Goal: Task Accomplishment & Management: Use online tool/utility

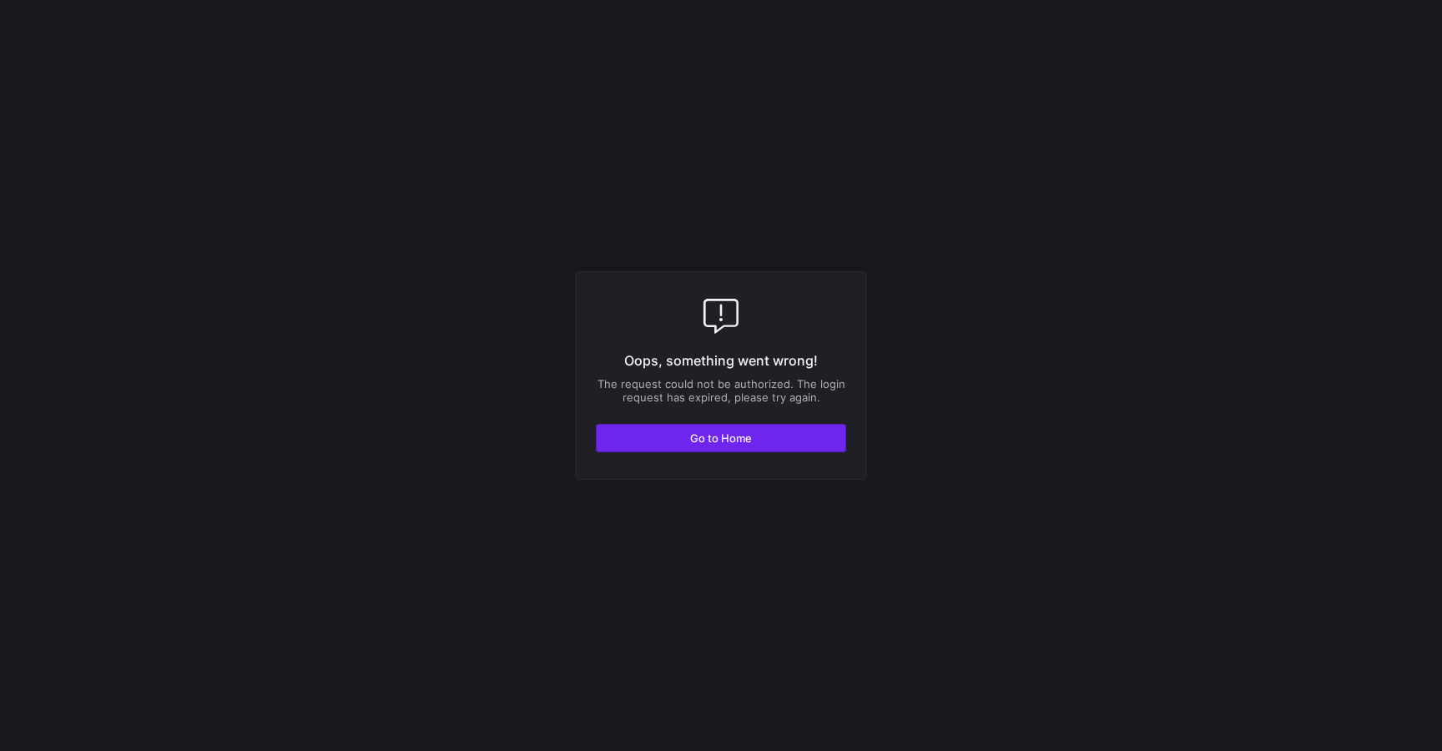
click at [713, 434] on span "Go to Home" at bounding box center [721, 437] width 62 height 13
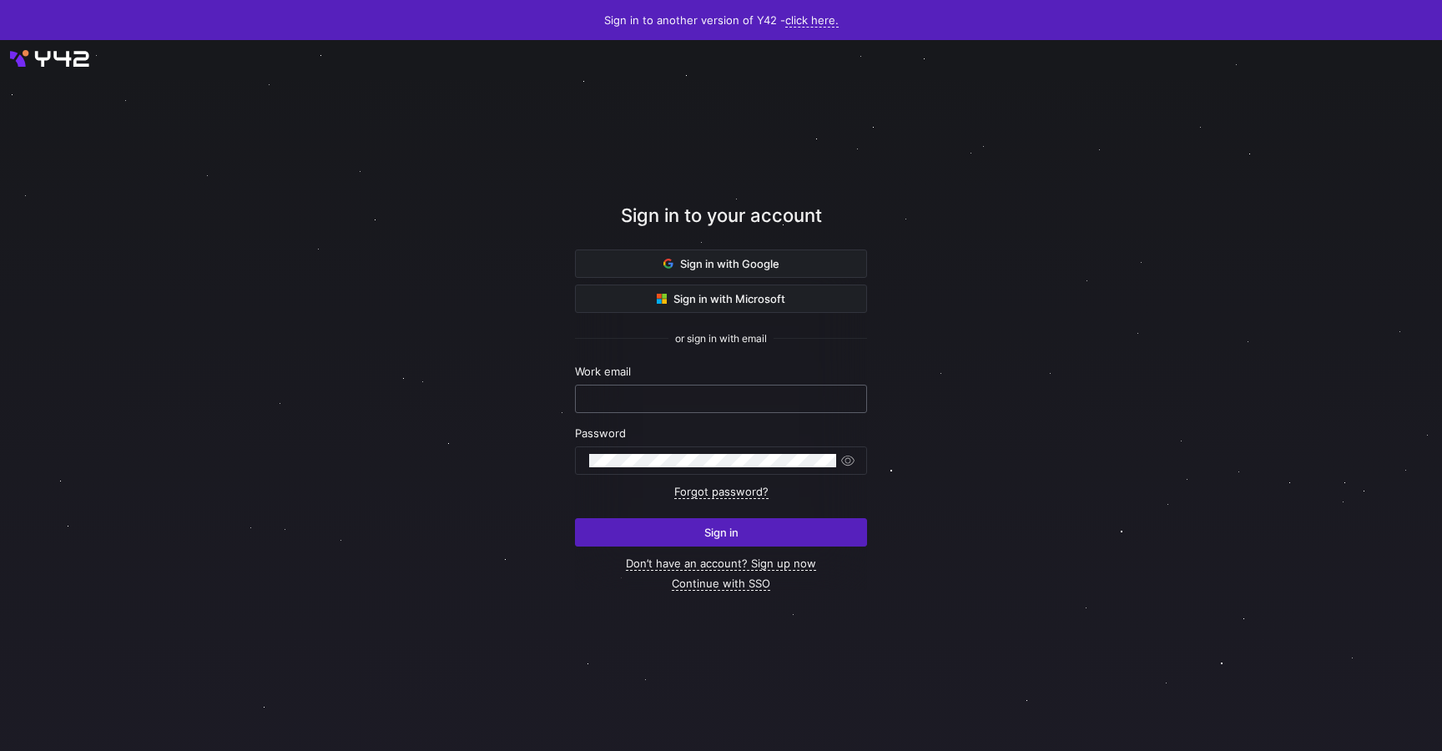
click at [673, 393] on input "text" at bounding box center [721, 398] width 264 height 13
type input "victor.uwaje@intermate.de"
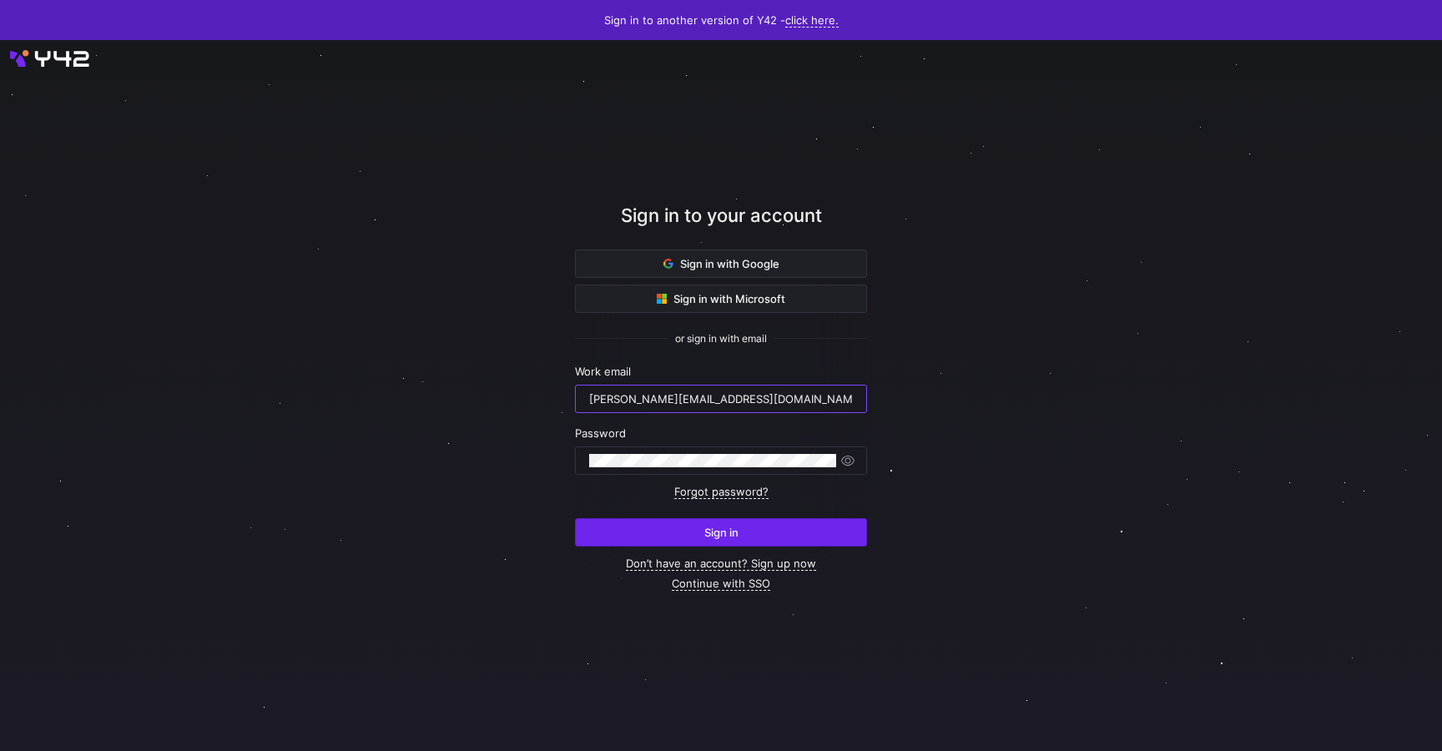
click at [734, 536] on span "Sign in" at bounding box center [721, 532] width 34 height 13
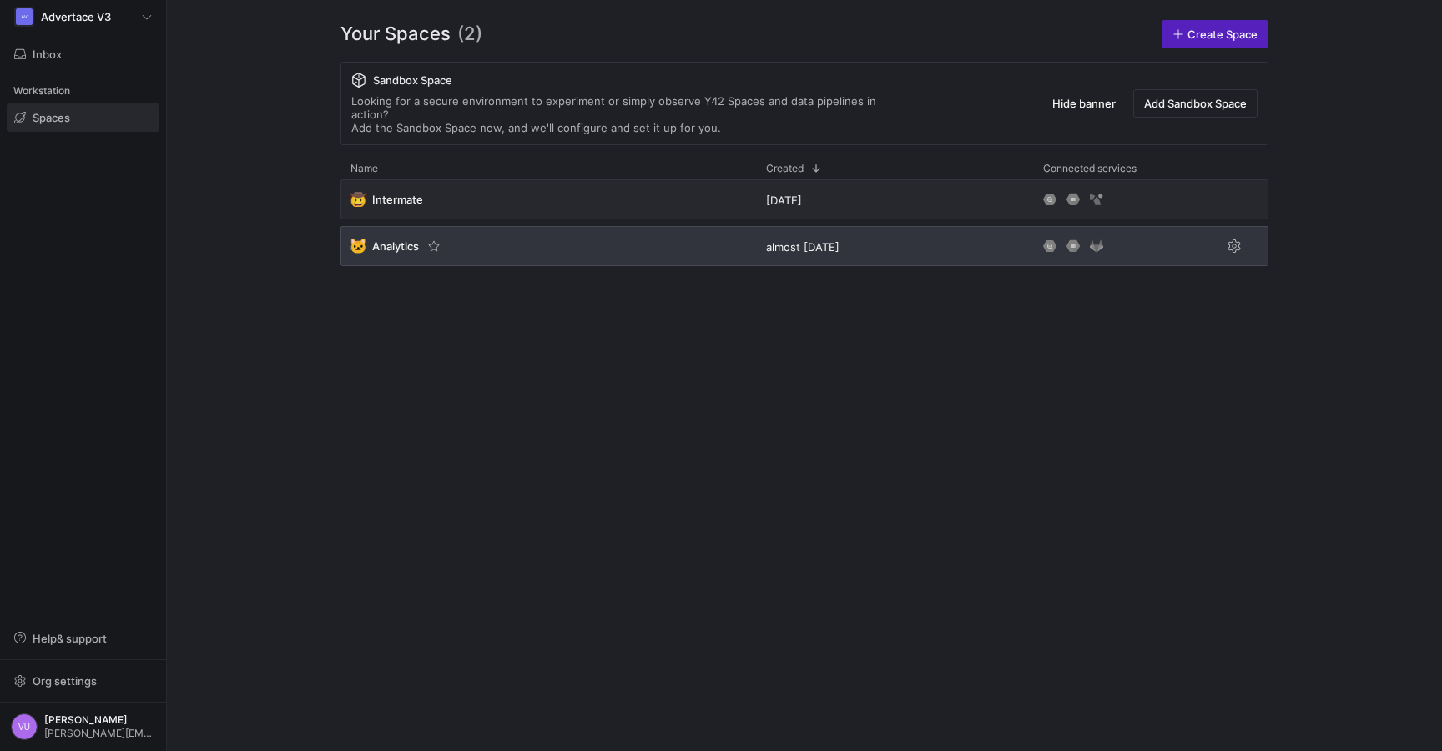
click at [398, 239] on span "Analytics" at bounding box center [395, 245] width 47 height 13
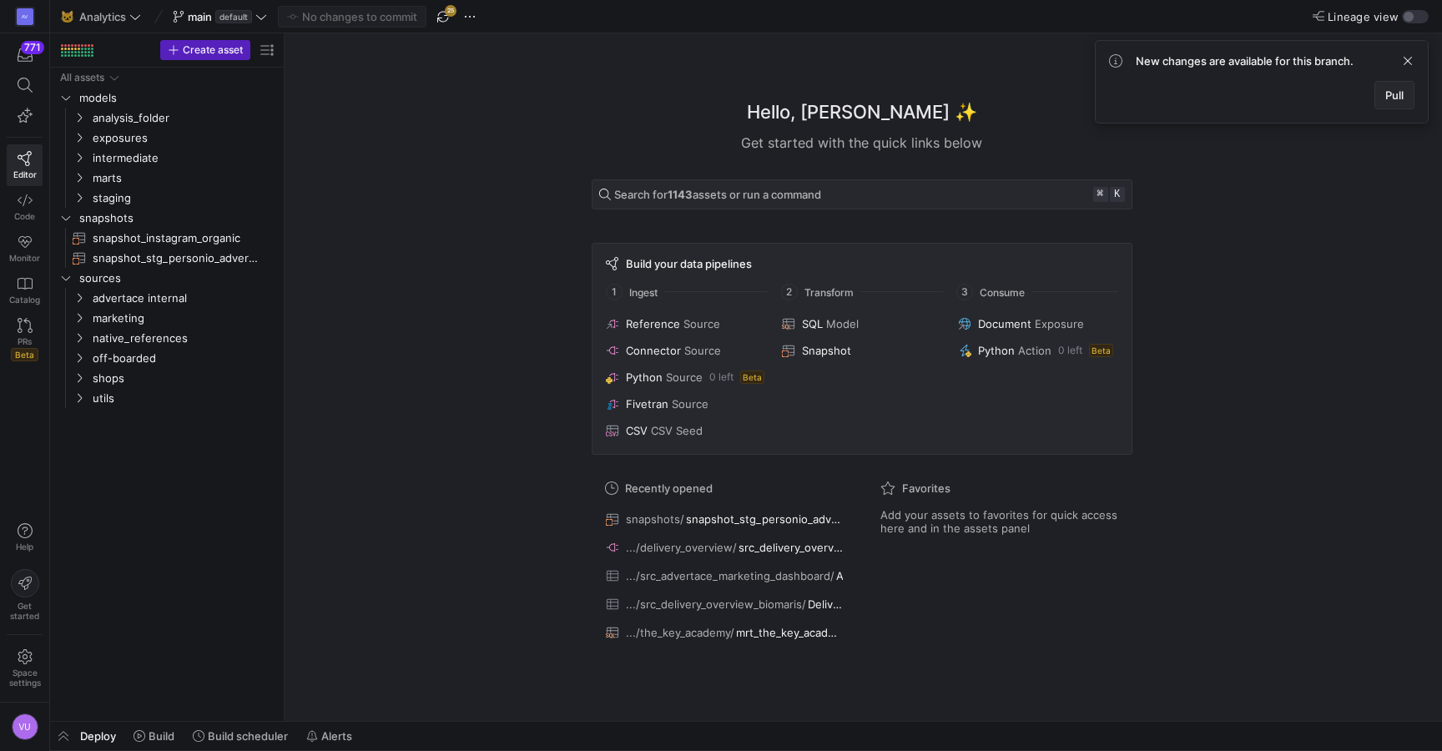
click at [1396, 94] on span "Pull" at bounding box center [1394, 94] width 18 height 13
click at [248, 20] on span "default" at bounding box center [233, 16] width 37 height 13
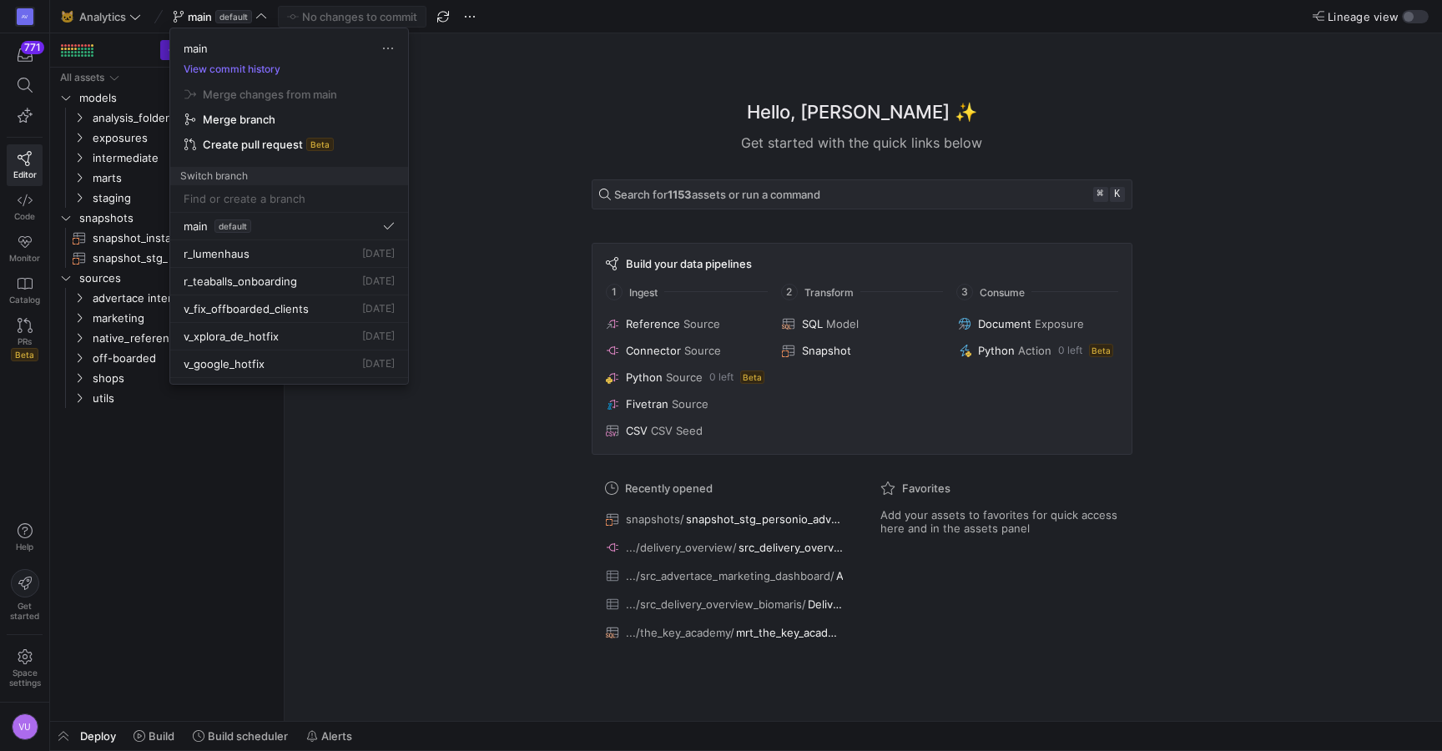
click at [555, 214] on div at bounding box center [721, 375] width 1442 height 751
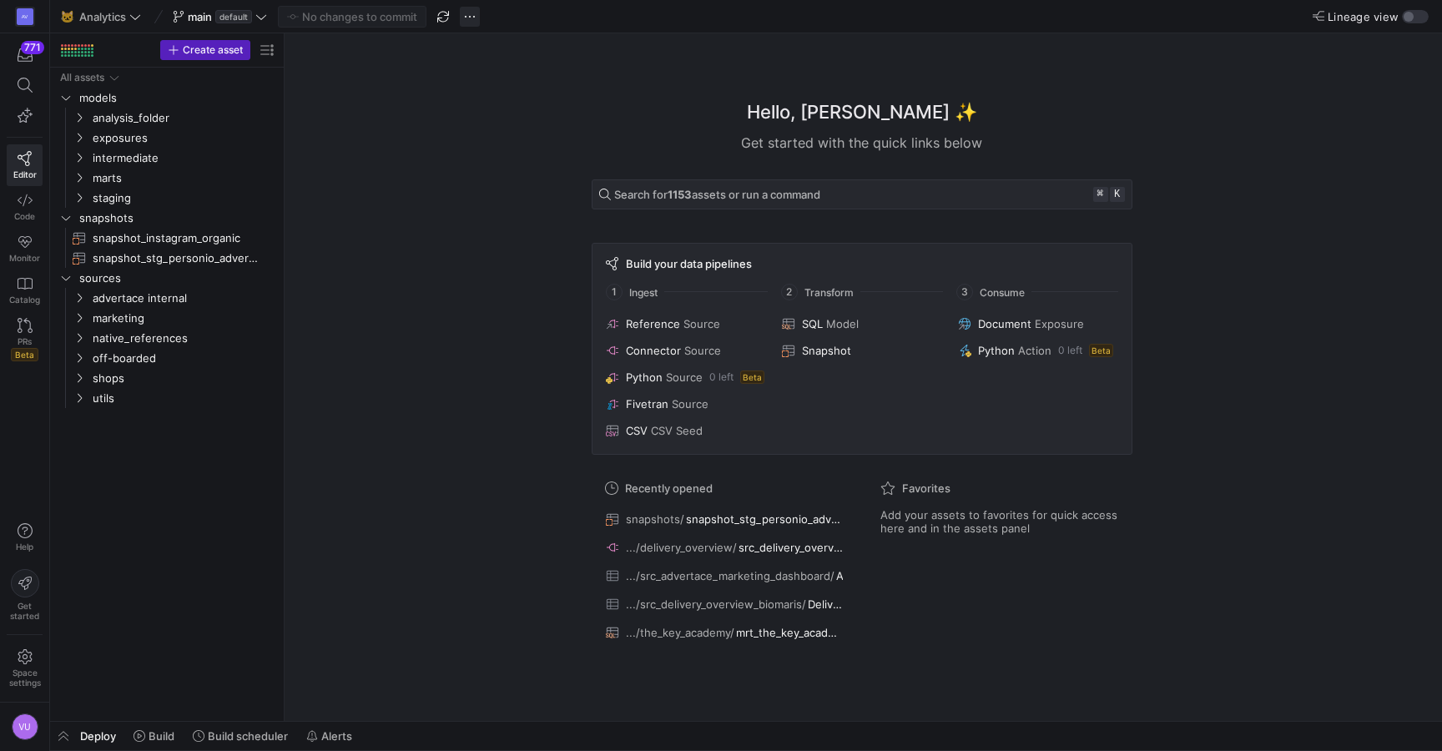
click at [471, 13] on span "button" at bounding box center [470, 17] width 20 height 20
click at [558, 64] on span "Create new branch" at bounding box center [537, 67] width 100 height 13
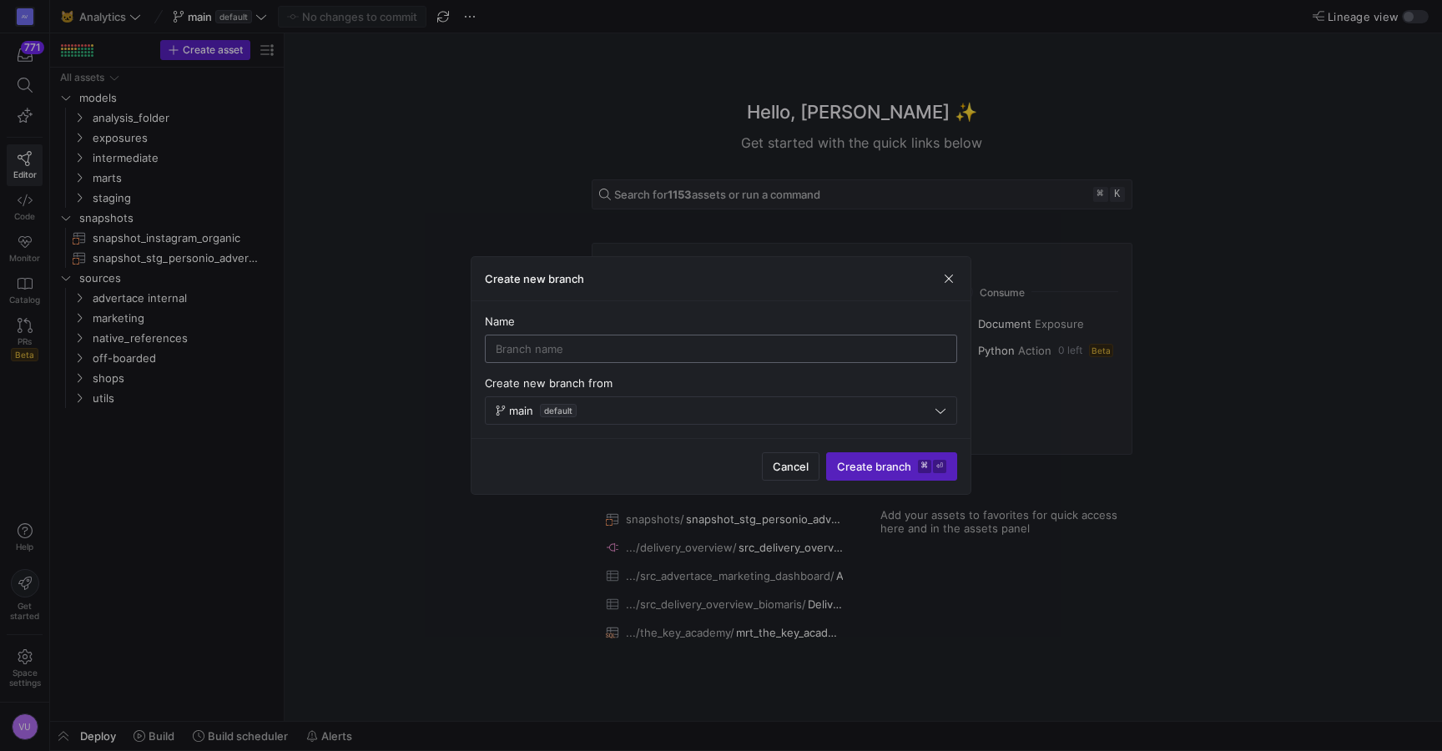
click at [599, 344] on input at bounding box center [721, 348] width 451 height 13
type input "v_xplora_shopify_hotfix"
click at [873, 469] on span "Create branch ⌘ ⏎" at bounding box center [891, 466] width 109 height 13
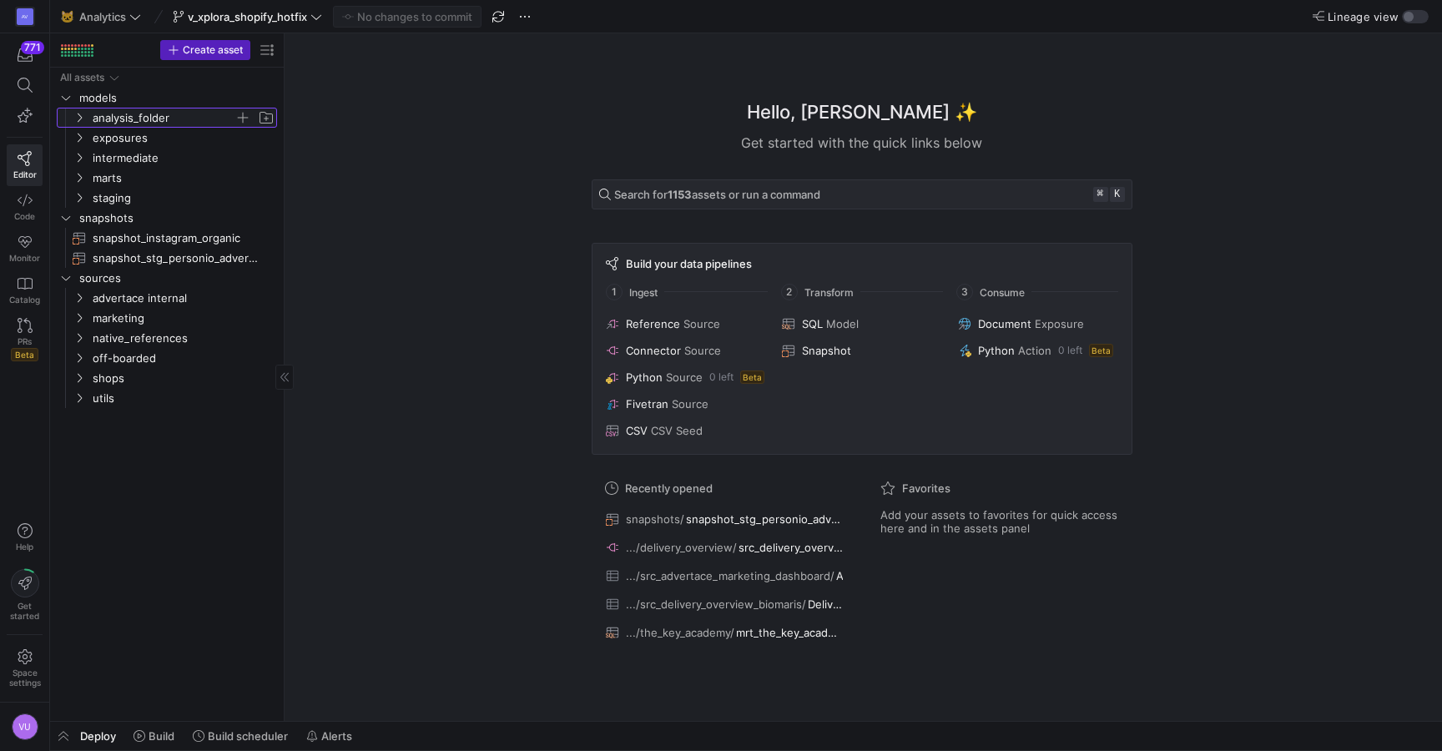
click at [83, 114] on icon "Press SPACE to select this row." at bounding box center [79, 118] width 12 height 10
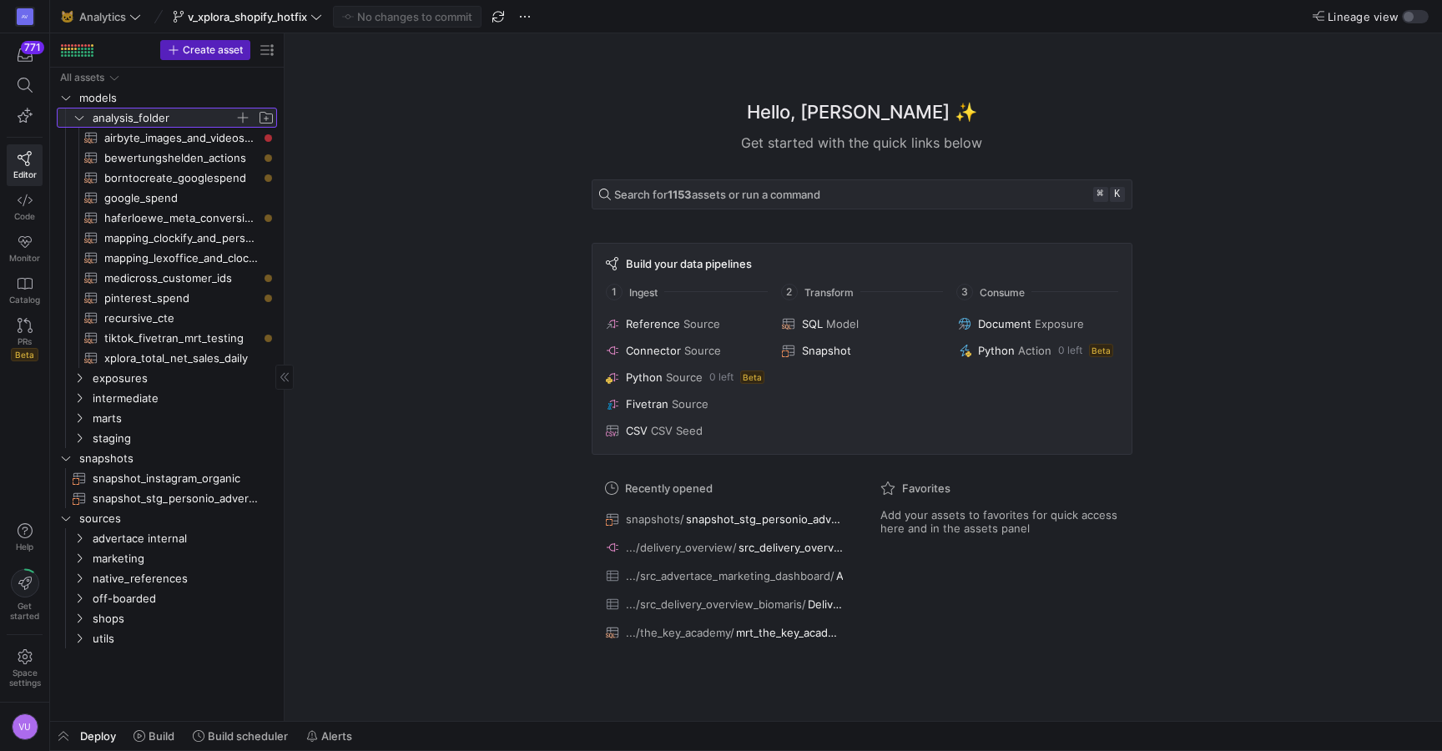
click at [83, 114] on icon at bounding box center [79, 118] width 12 height 10
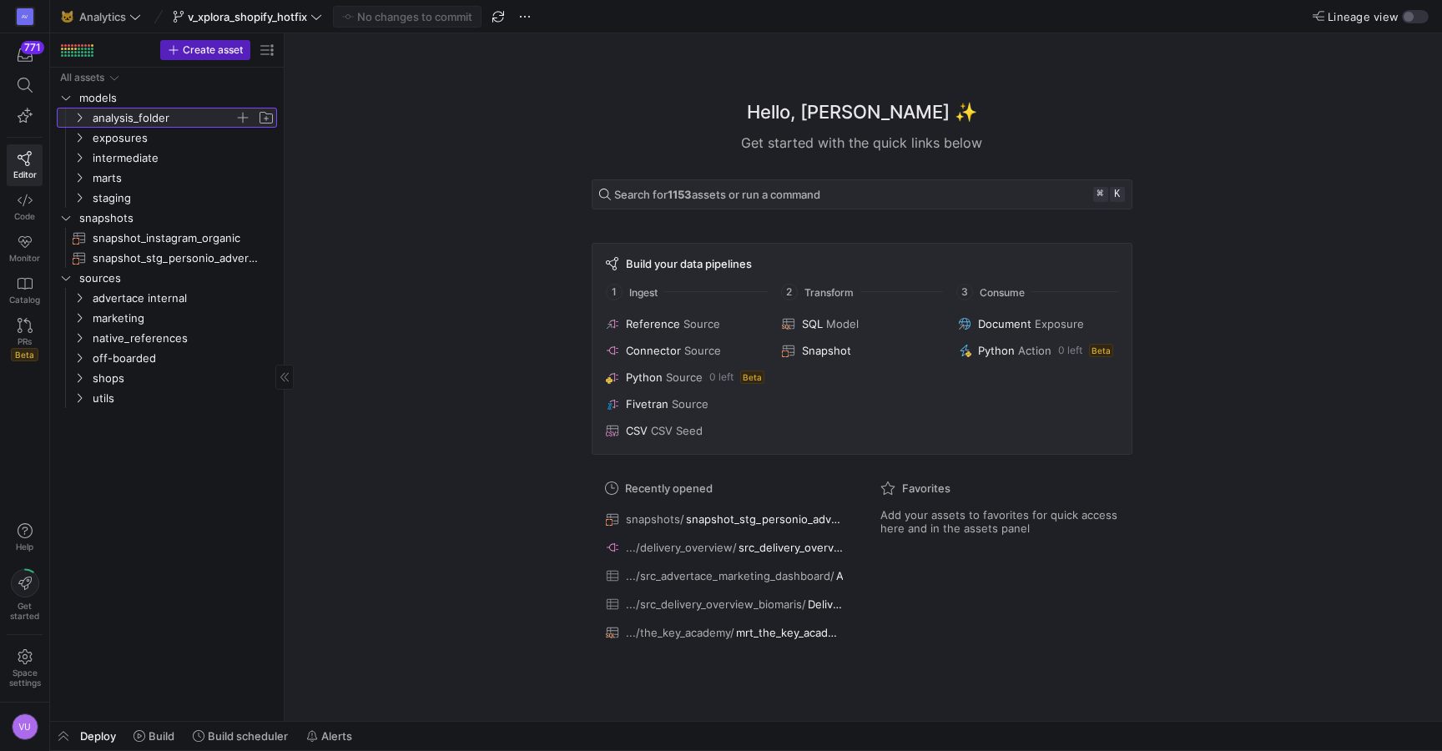
click at [83, 113] on icon at bounding box center [79, 118] width 12 height 10
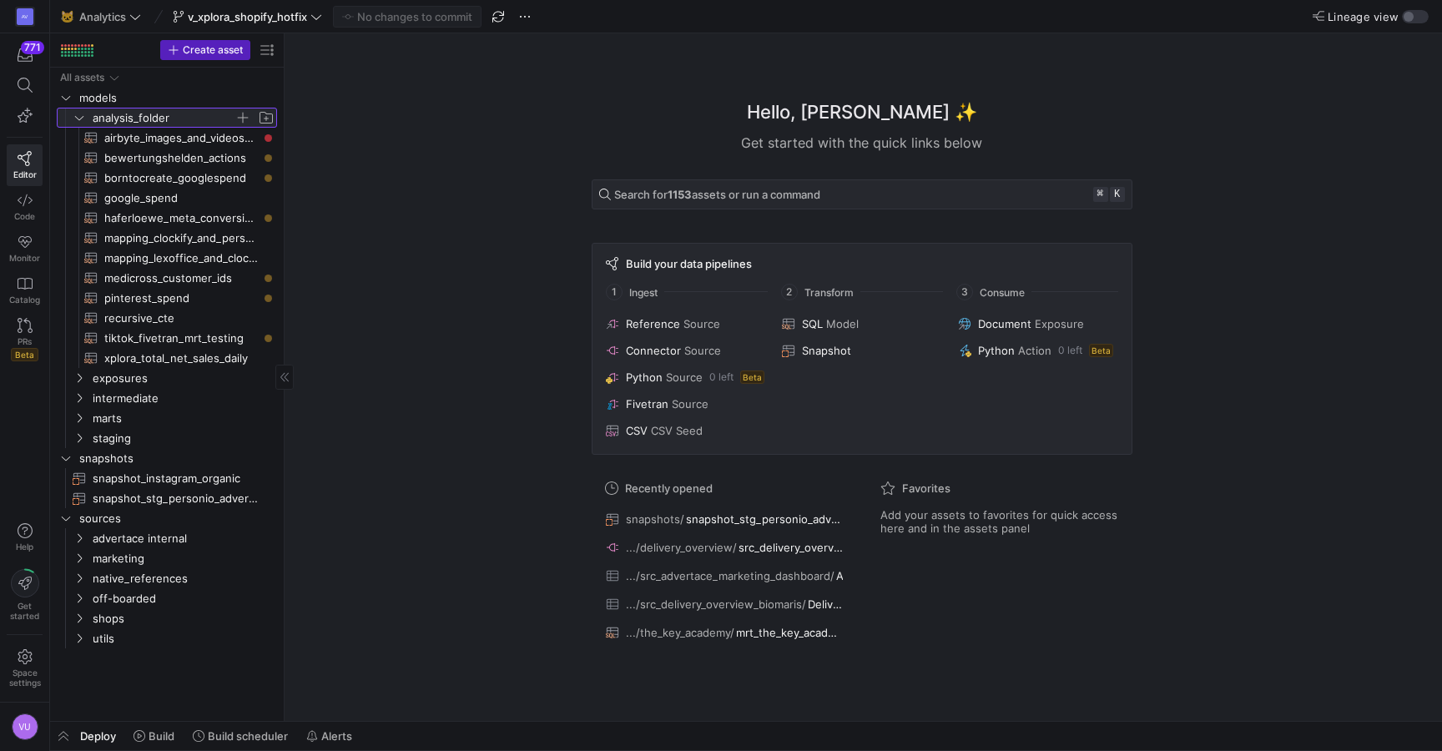
click at [83, 113] on icon at bounding box center [79, 118] width 12 height 10
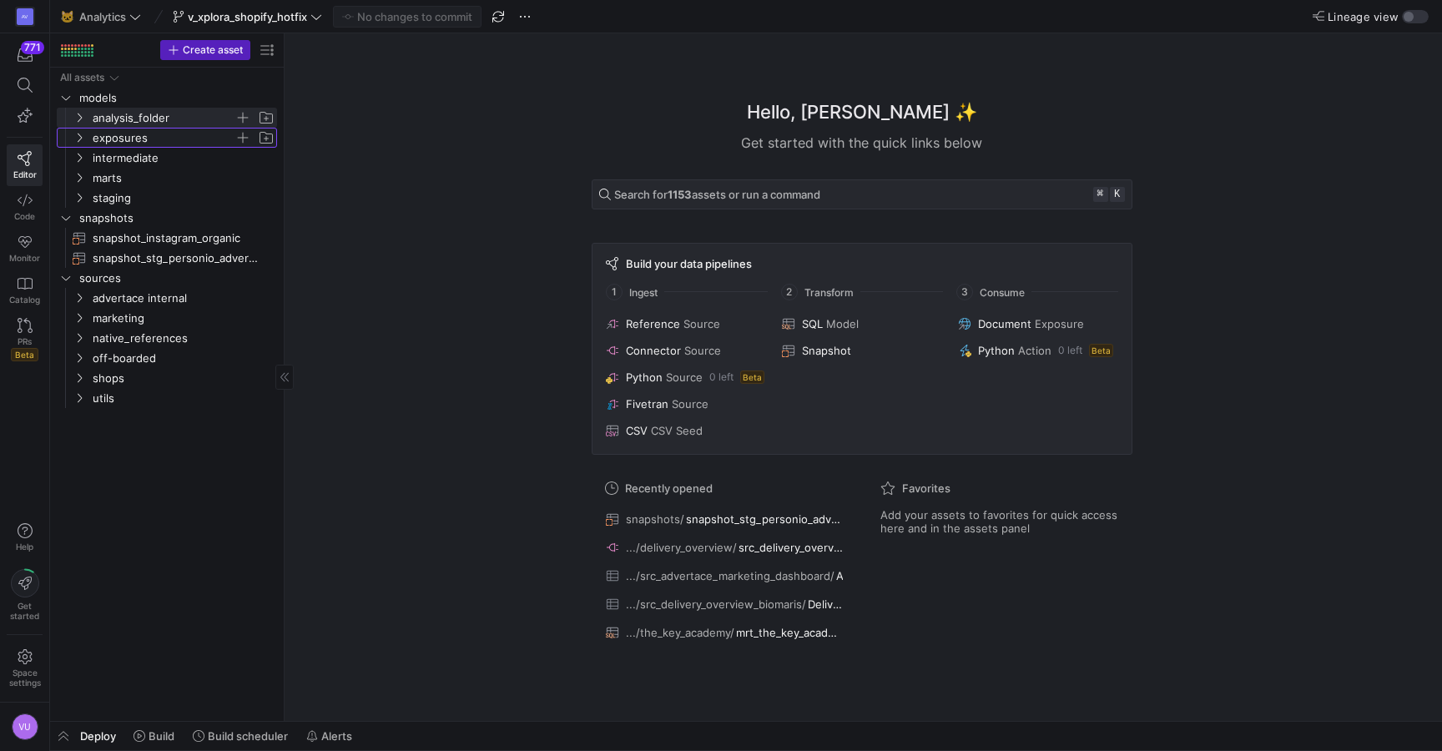
click at [83, 133] on icon "Press SPACE to select this row." at bounding box center [79, 138] width 12 height 10
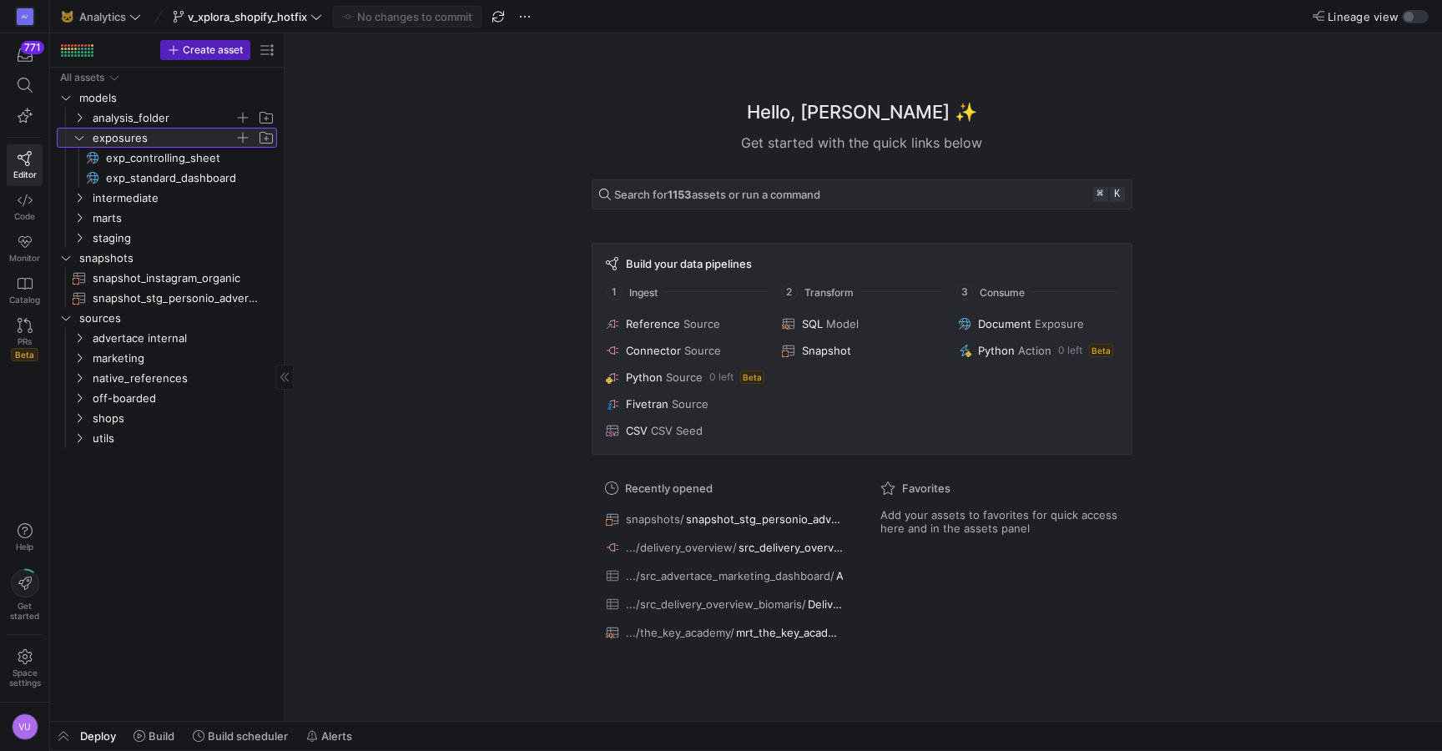
click at [83, 133] on icon at bounding box center [79, 138] width 12 height 10
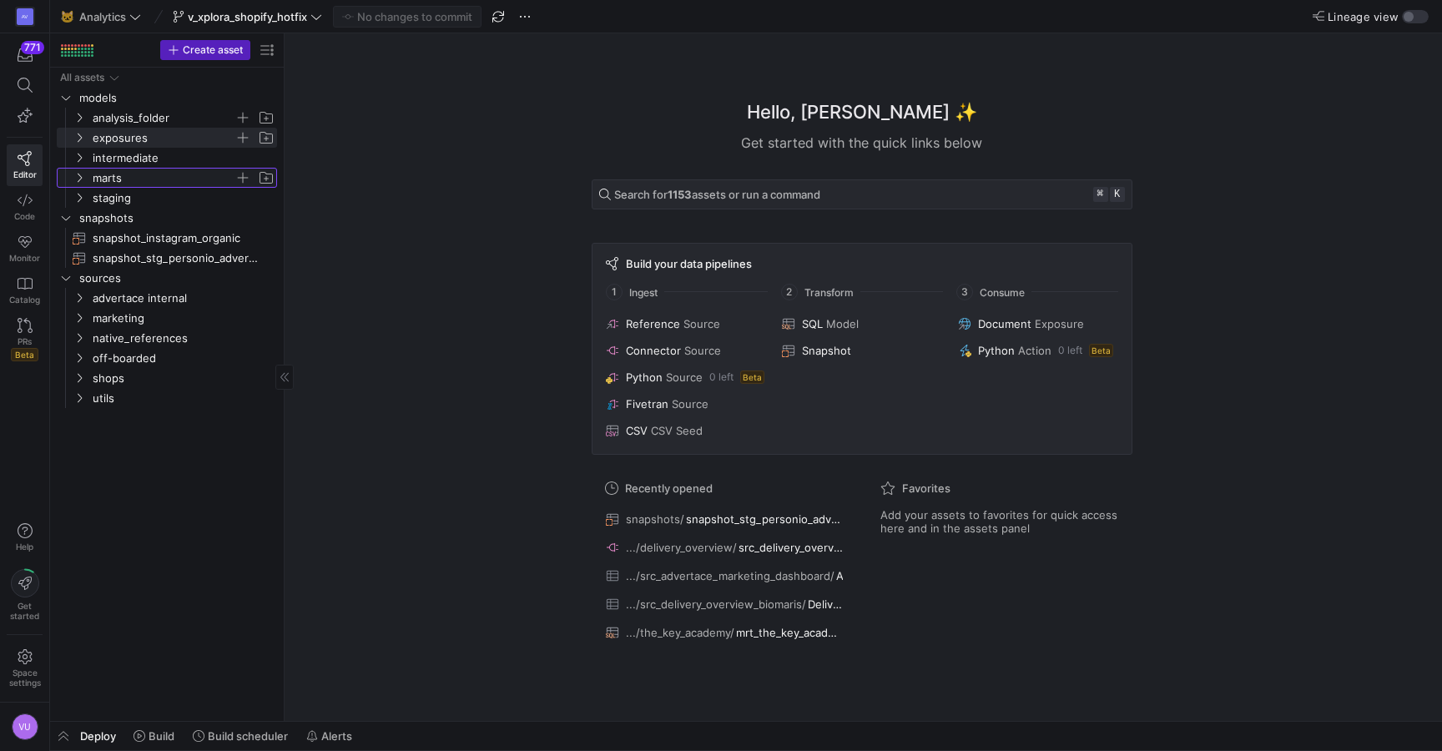
click at [78, 174] on icon "Press SPACE to select this row." at bounding box center [79, 178] width 12 height 10
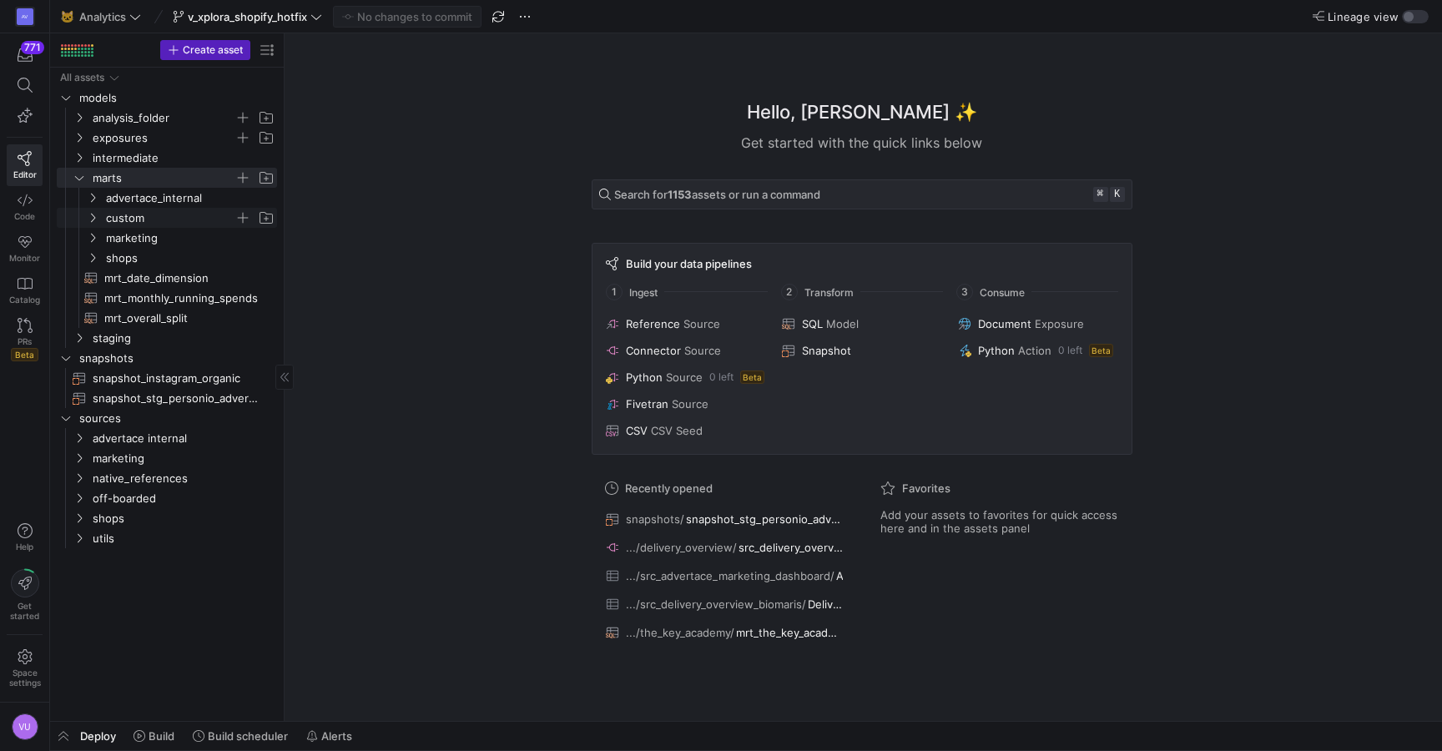
click at [93, 217] on icon "Press SPACE to select this row." at bounding box center [93, 218] width 12 height 10
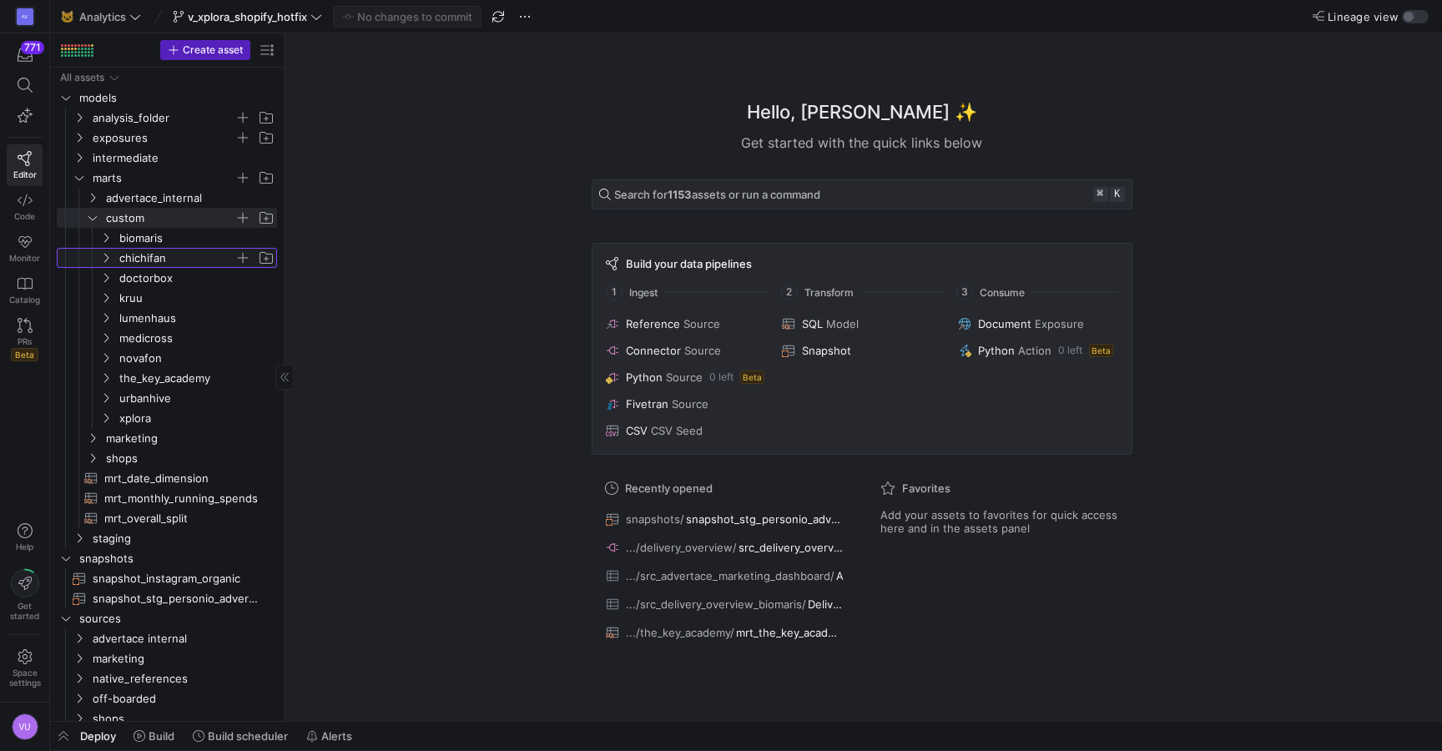
click at [107, 253] on icon "Press SPACE to select this row." at bounding box center [106, 258] width 12 height 10
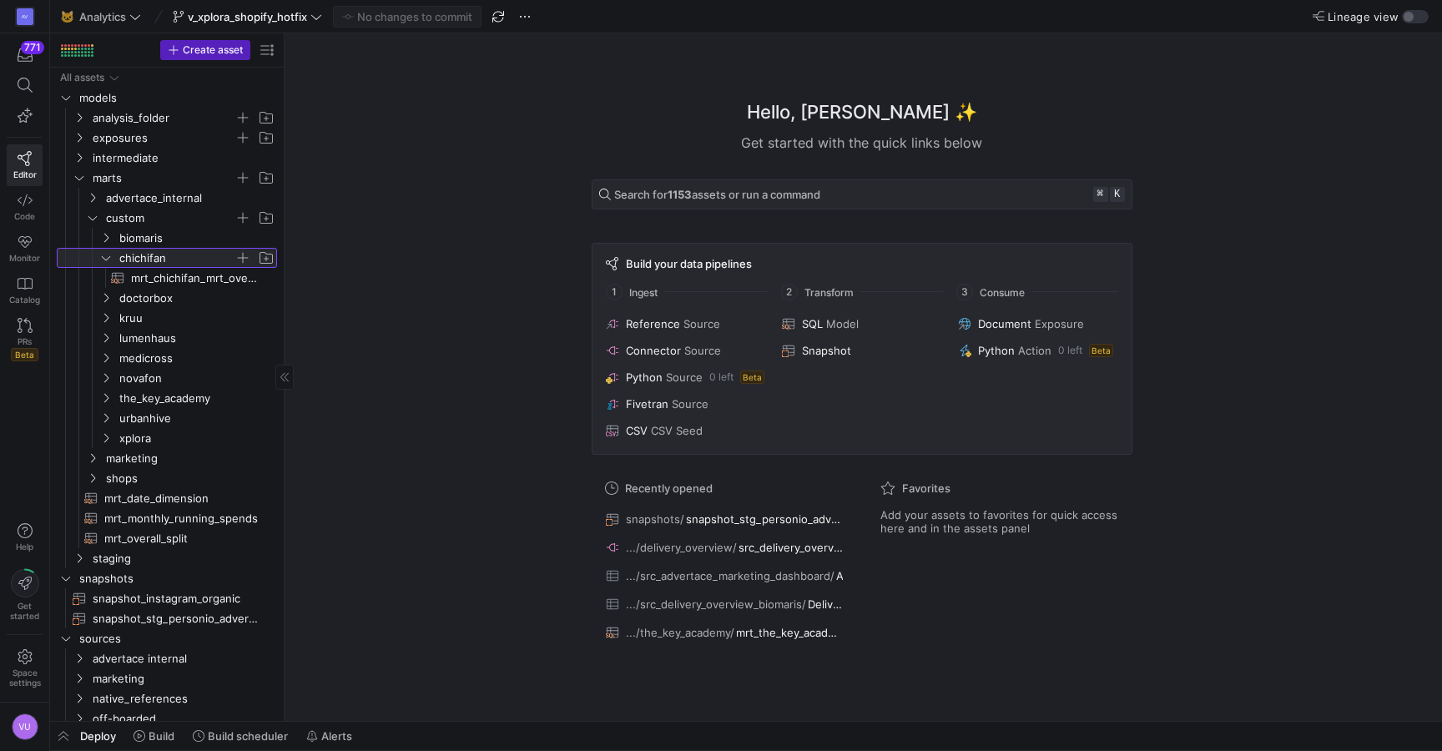
click at [107, 253] on icon at bounding box center [106, 258] width 12 height 10
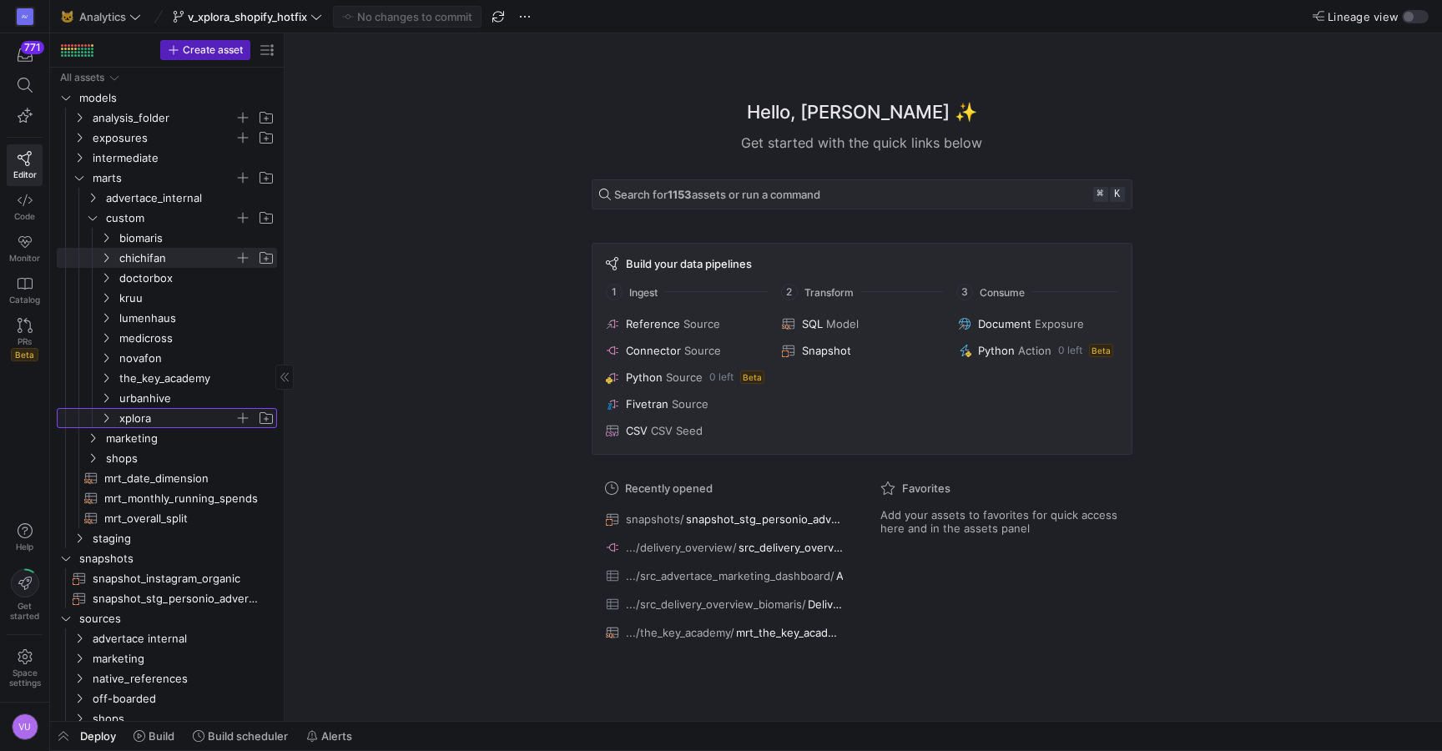
click at [105, 415] on icon "Press SPACE to select this row." at bounding box center [106, 418] width 12 height 10
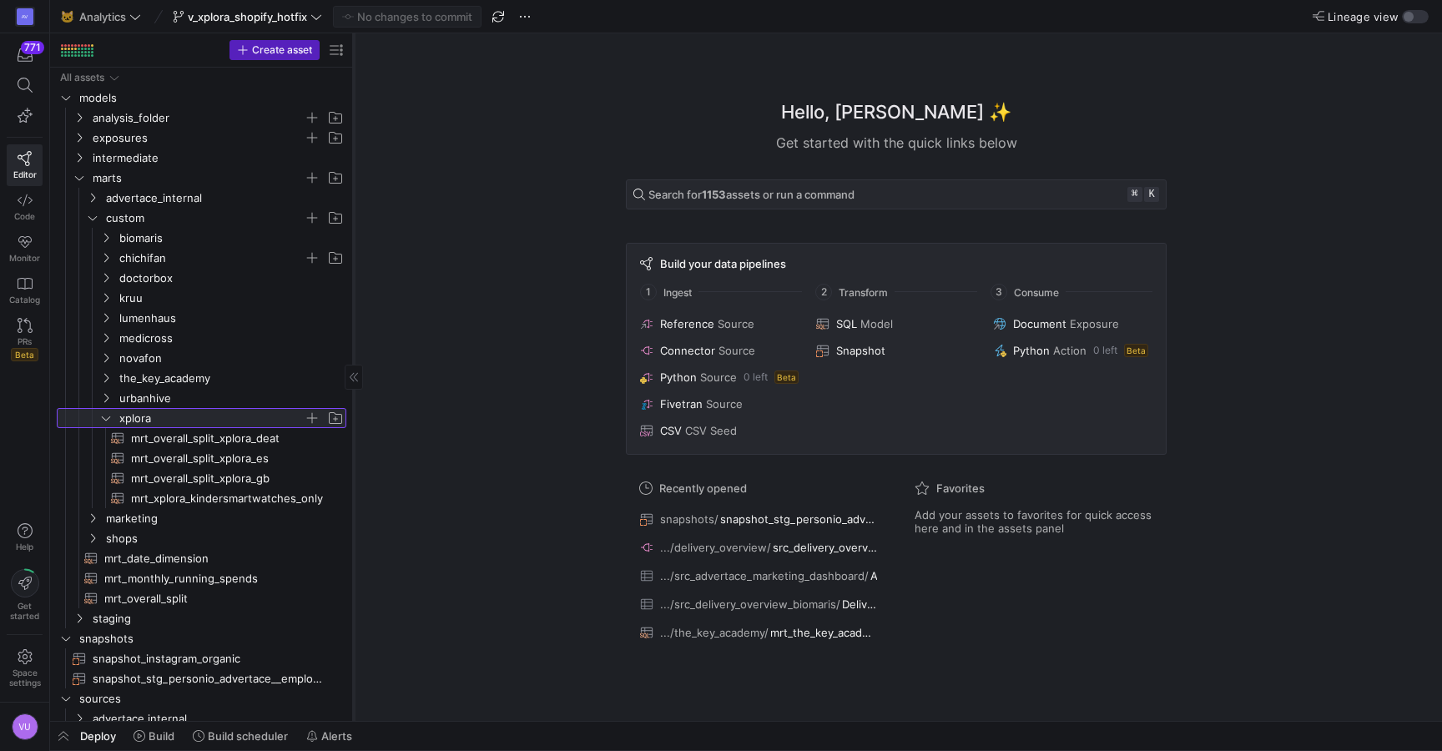
drag, startPoint x: 283, startPoint y: 360, endPoint x: 352, endPoint y: 356, distance: 69.4
click at [353, 356] on div at bounding box center [353, 376] width 1 height 687
click at [199, 498] on span "mrt_xplora_kindersmartwatches_only​​​​​​​​​​" at bounding box center [229, 498] width 196 height 19
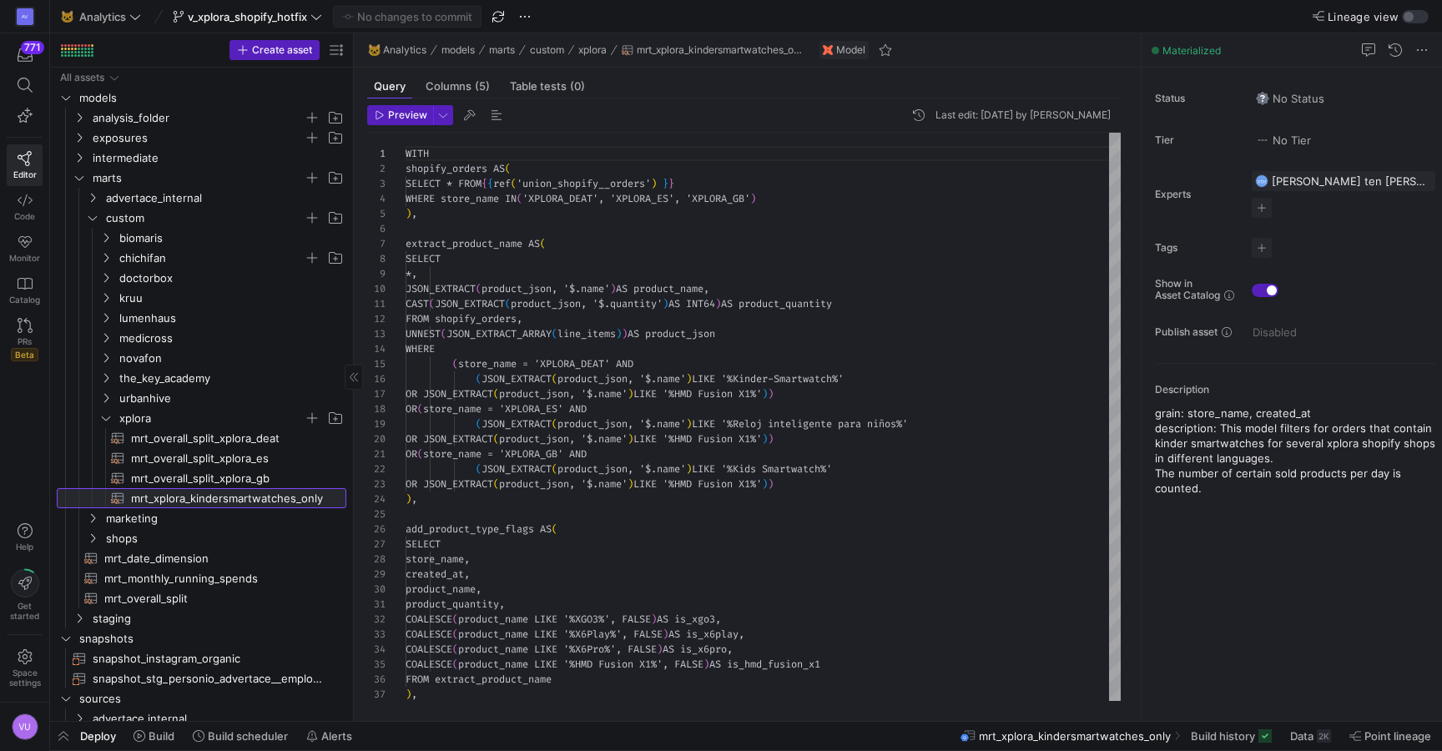
scroll to position [150, 0]
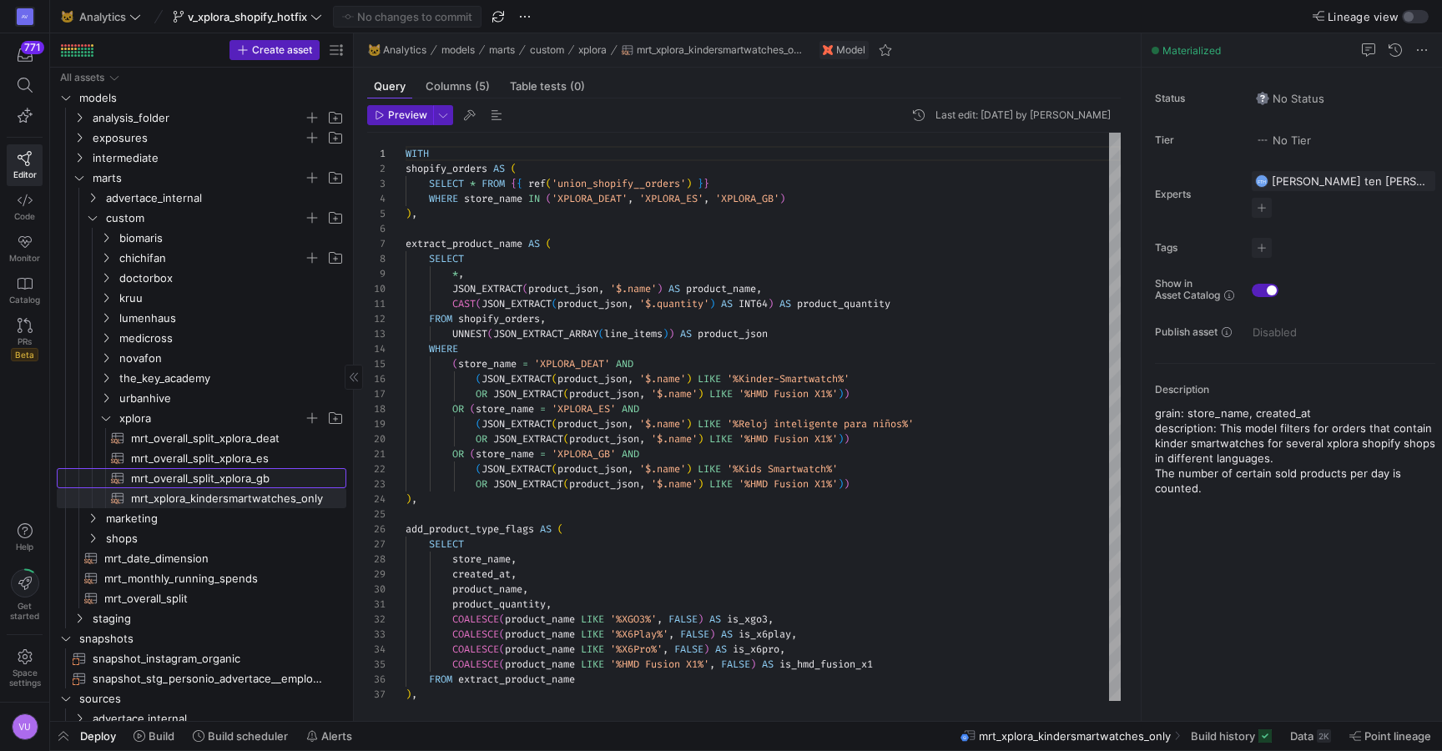
click at [252, 478] on span "mrt_overall_split_xplora_gb​​​​​​​​​​" at bounding box center [229, 478] width 196 height 19
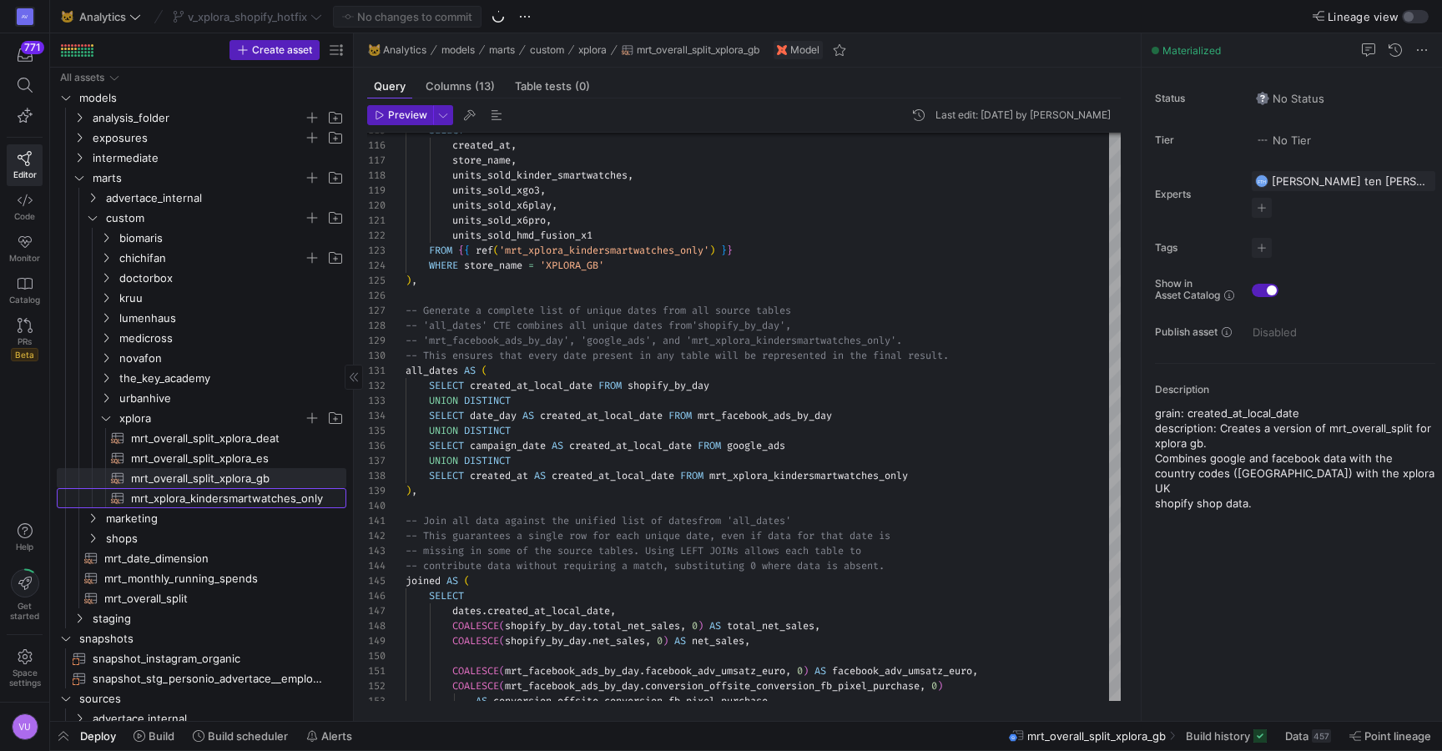
click at [261, 496] on span "mrt_xplora_kindersmartwatches_only​​​​​​​​​​" at bounding box center [229, 498] width 196 height 19
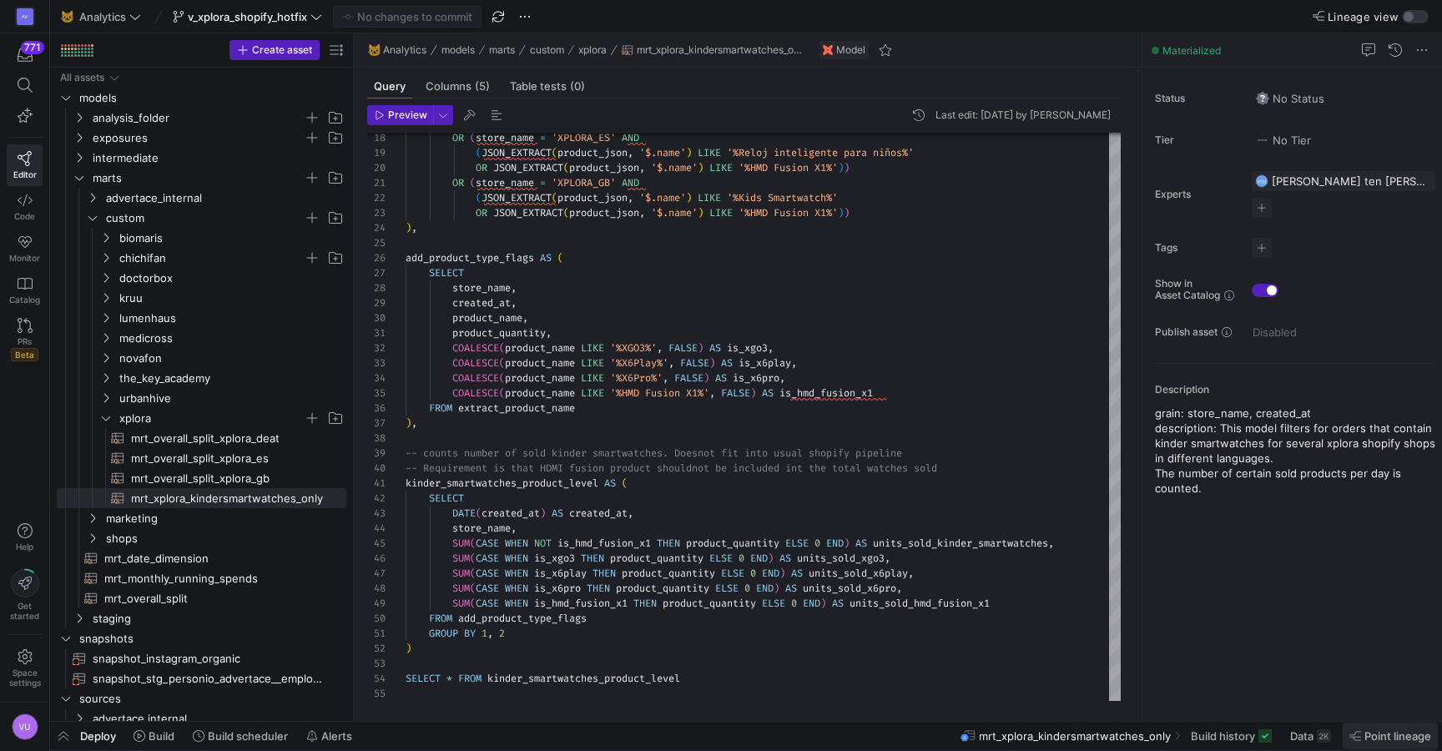
click at [1373, 732] on span "Point lineage" at bounding box center [1397, 735] width 67 height 13
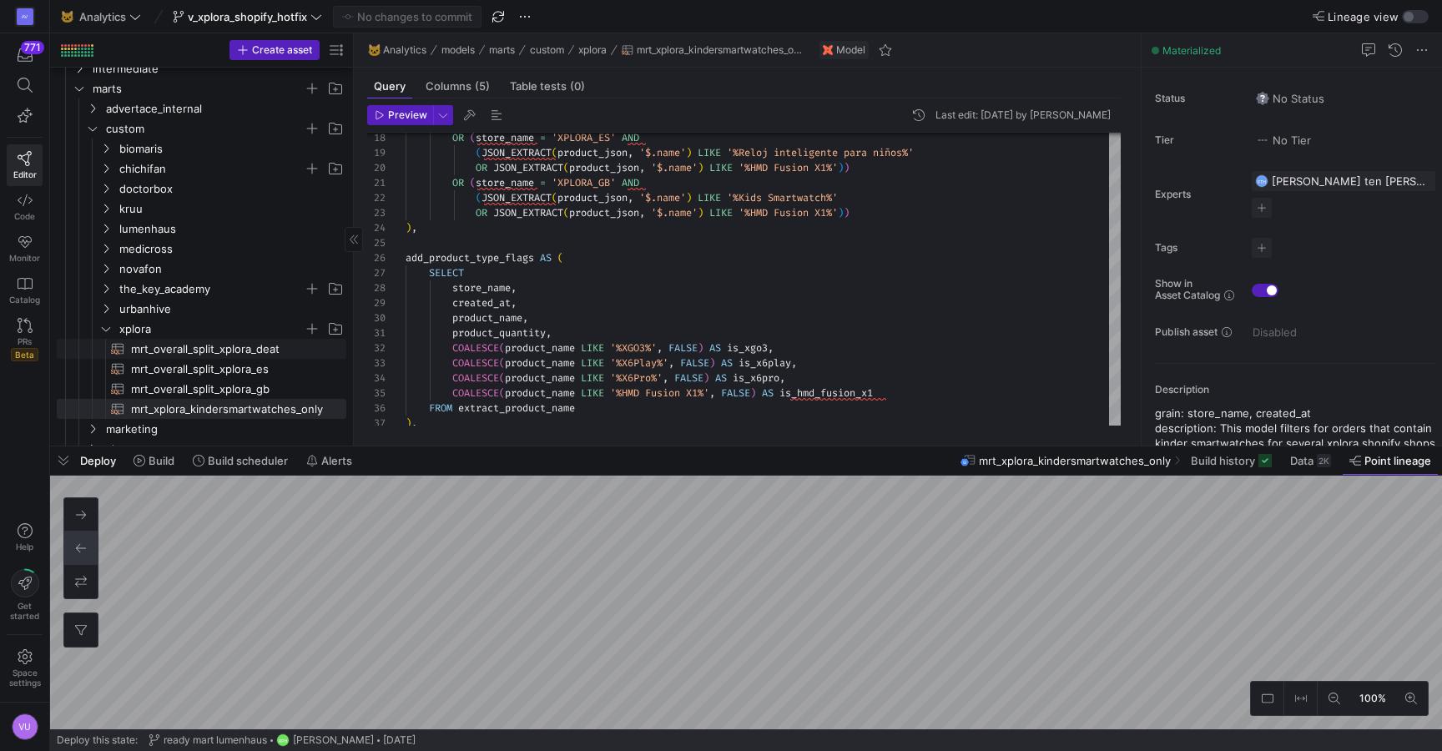
scroll to position [96, 0]
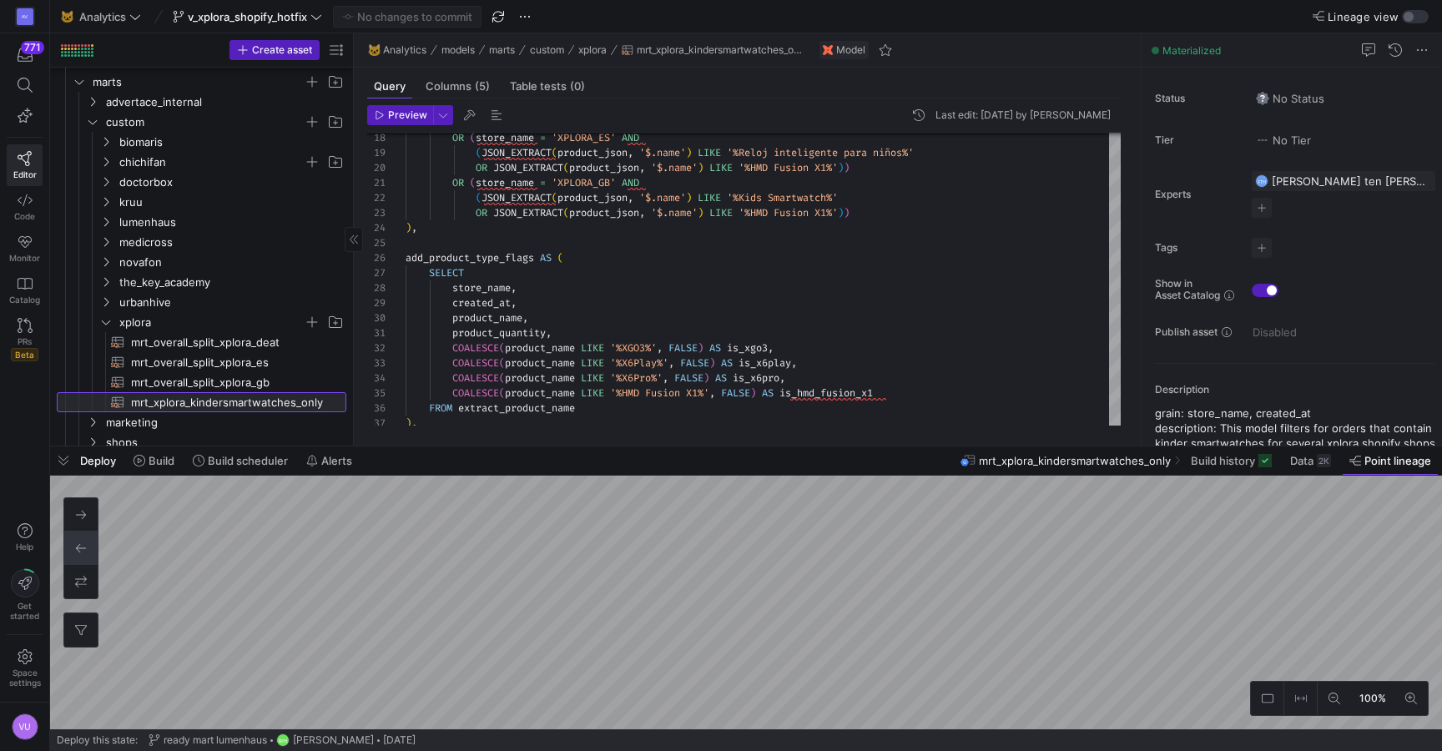
click at [231, 397] on span "mrt_xplora_kindersmartwatches_only​​​​​​​​​​" at bounding box center [229, 402] width 196 height 19
click at [1388, 462] on span "Point lineage" at bounding box center [1397, 460] width 67 height 13
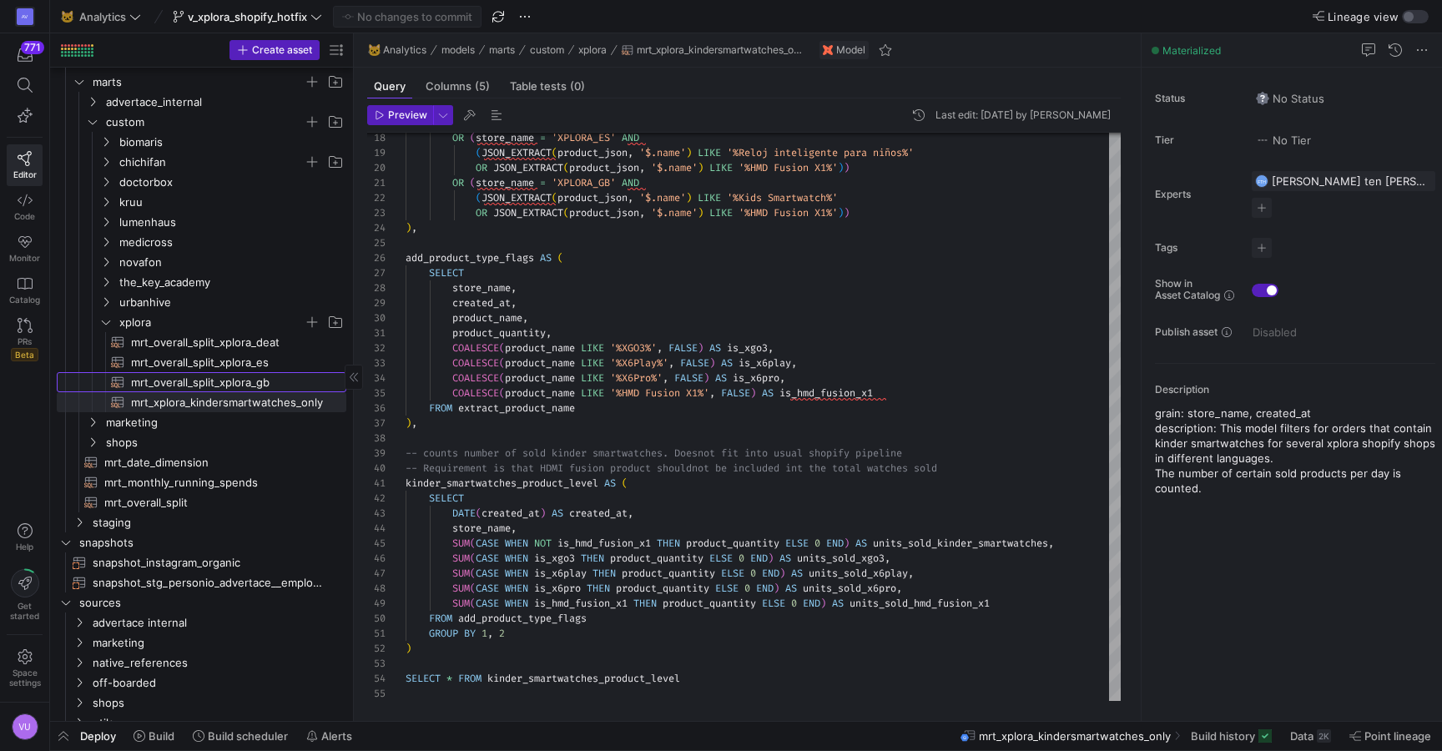
click at [227, 379] on span "mrt_overall_split_xplora_gb​​​​​​​​​​" at bounding box center [229, 382] width 196 height 19
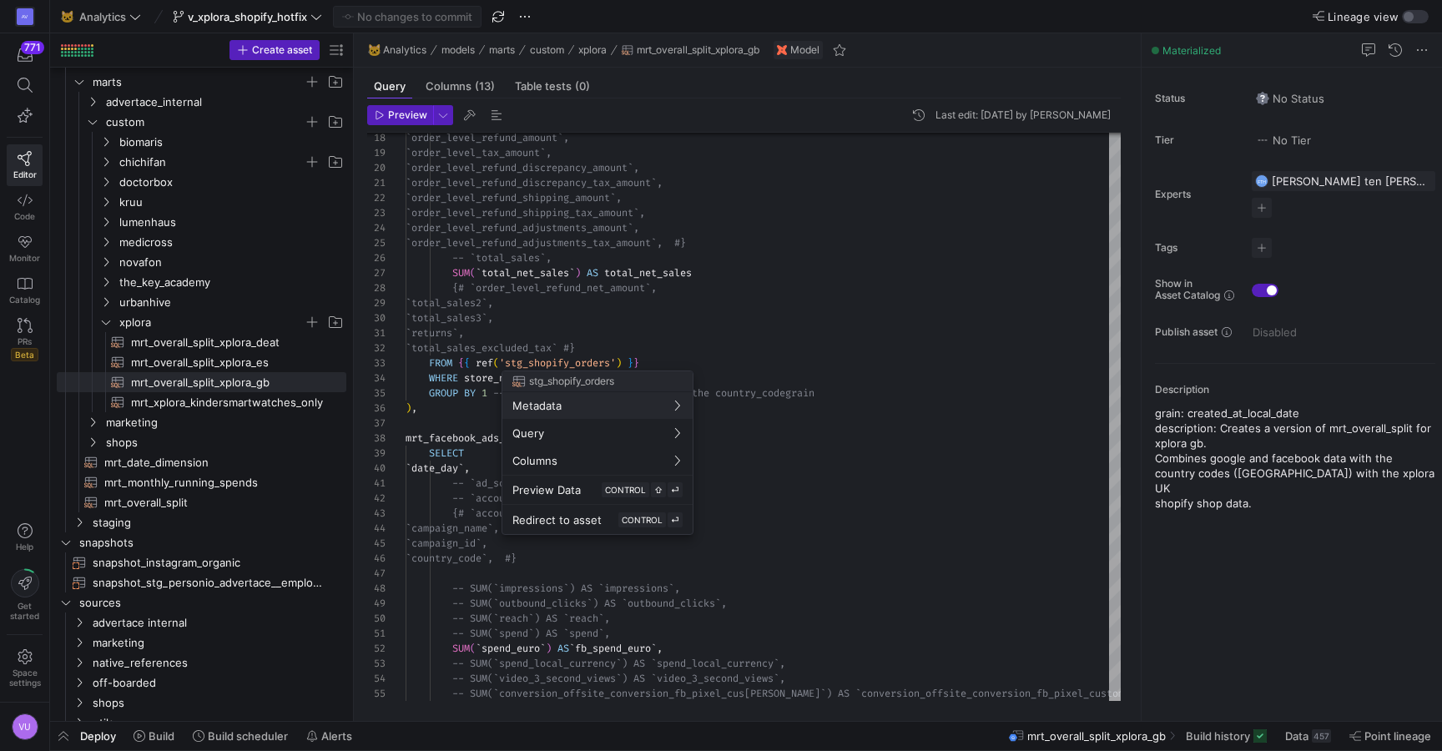
click at [704, 306] on div at bounding box center [721, 375] width 1442 height 751
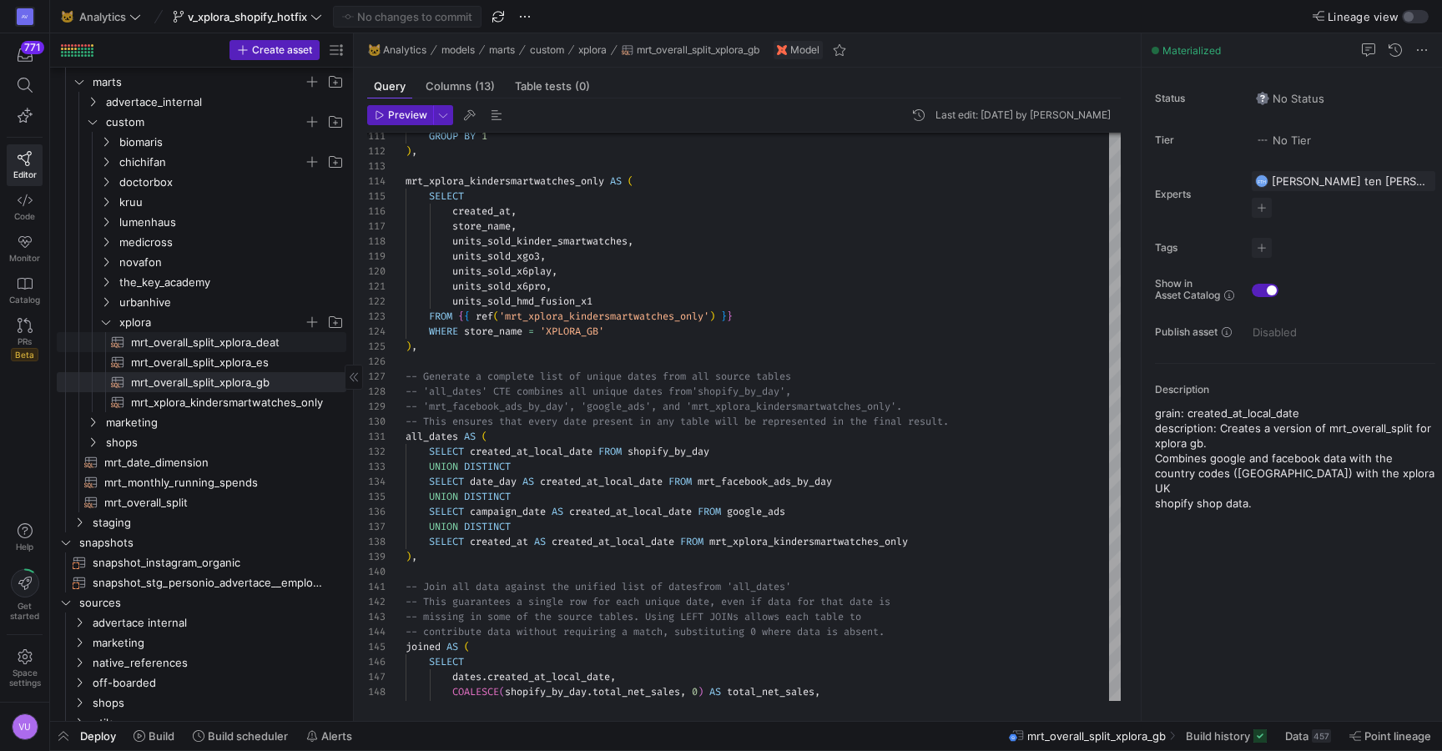
click at [234, 345] on span "mrt_overall_split_xplora_deat​​​​​​​​​​" at bounding box center [229, 342] width 196 height 19
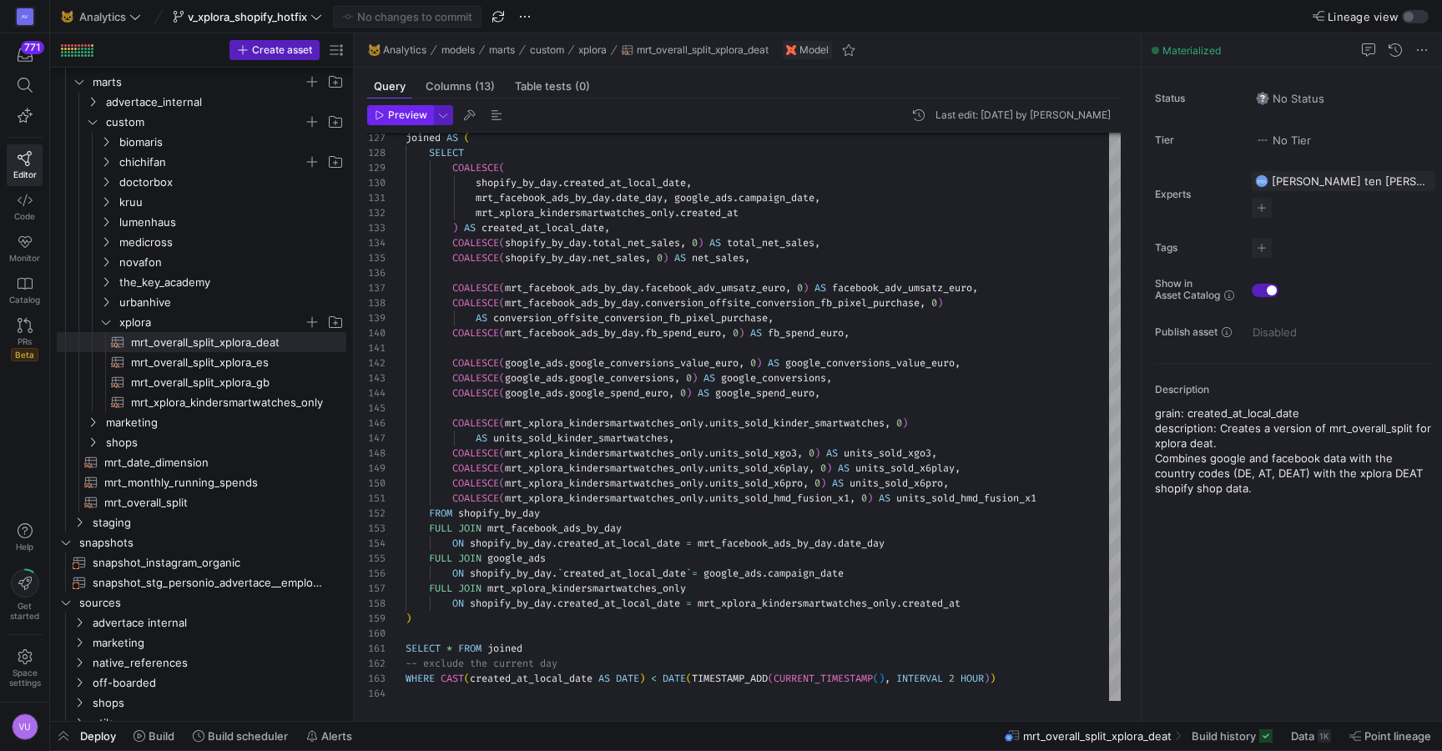
click at [400, 118] on span "Preview" at bounding box center [407, 115] width 39 height 12
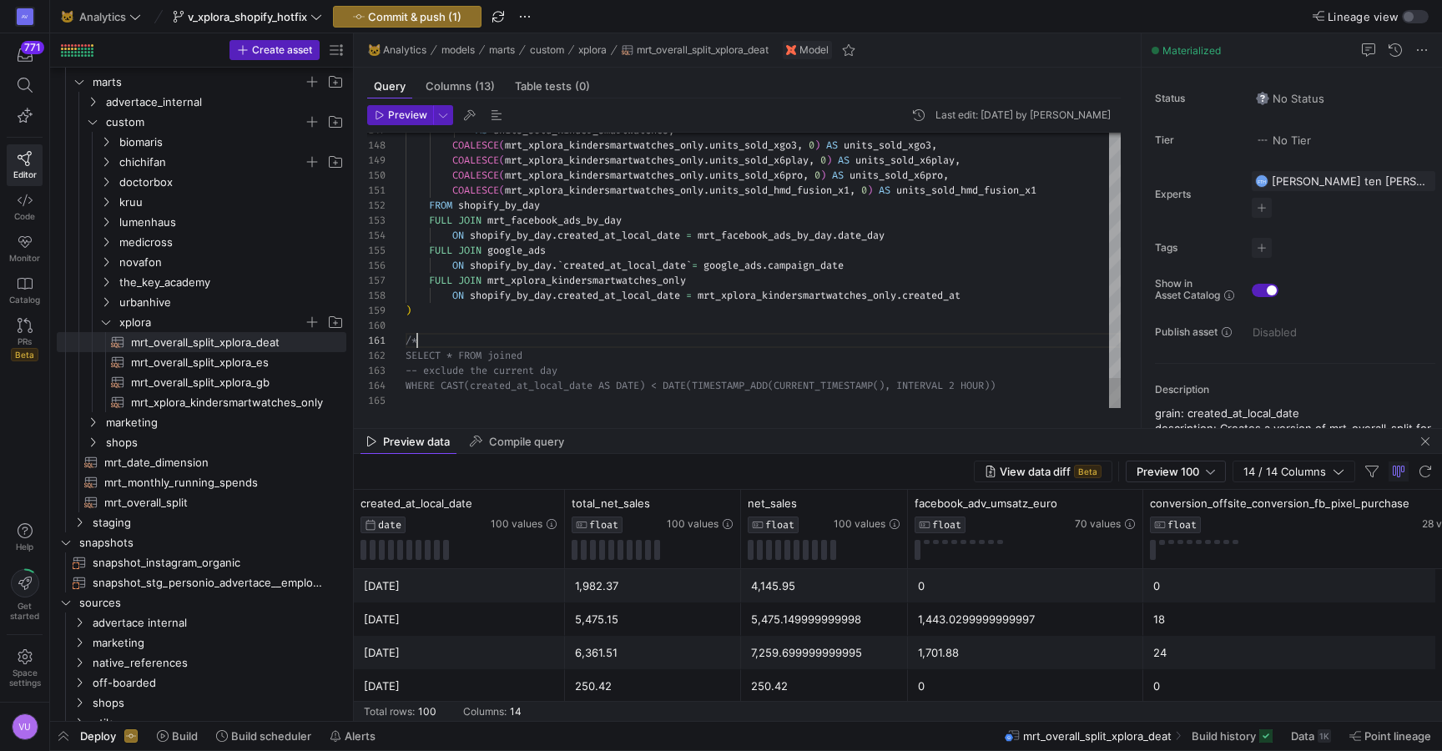
scroll to position [45, 606]
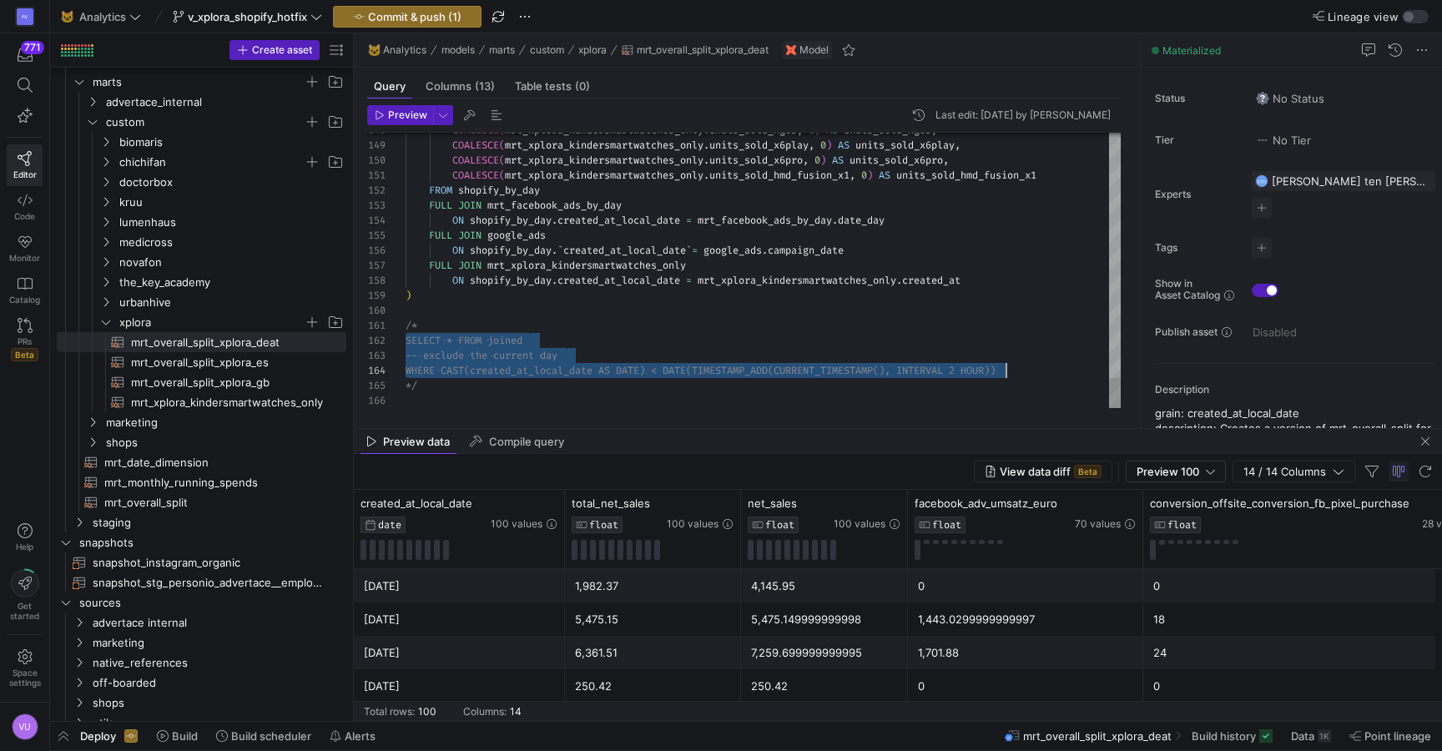
scroll to position [15, 606]
drag, startPoint x: 407, startPoint y: 342, endPoint x: 1020, endPoint y: 365, distance: 613.6
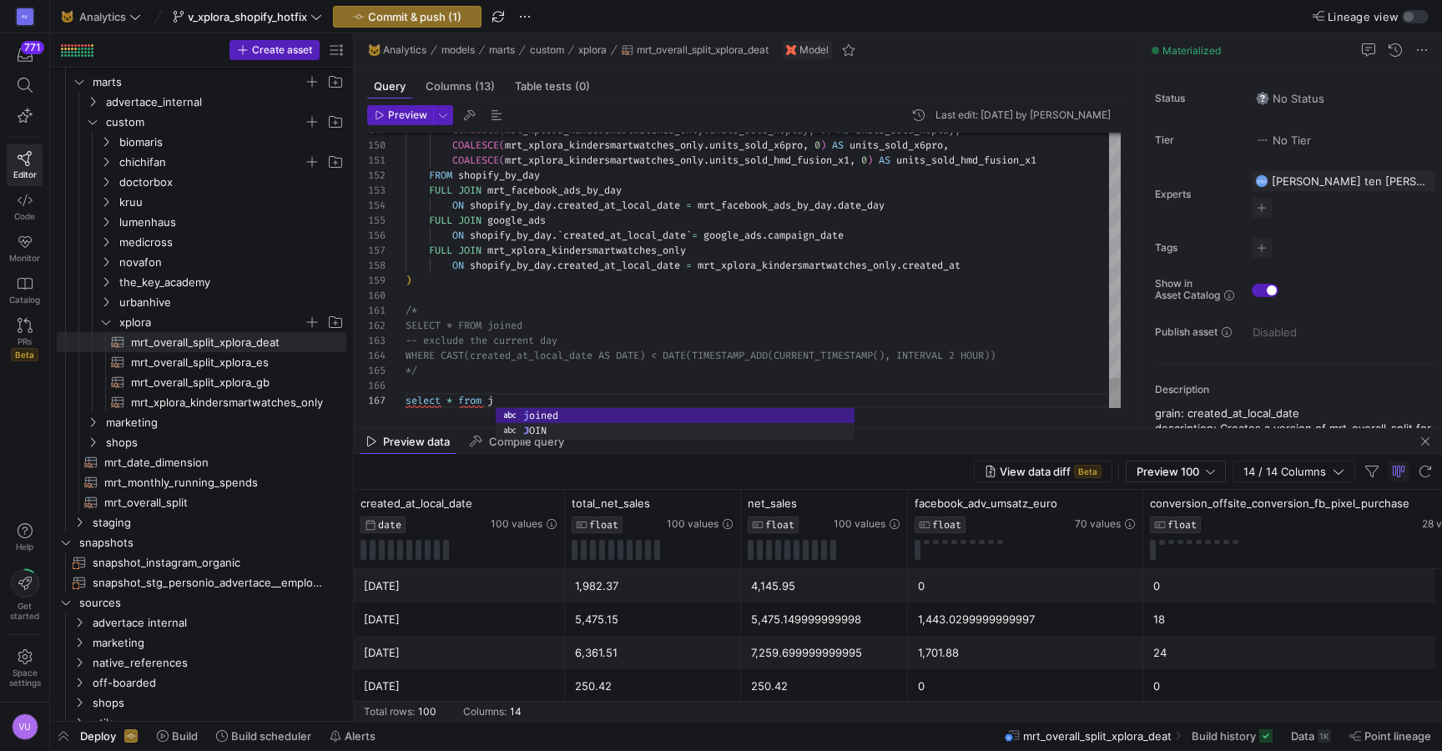
scroll to position [90, 120]
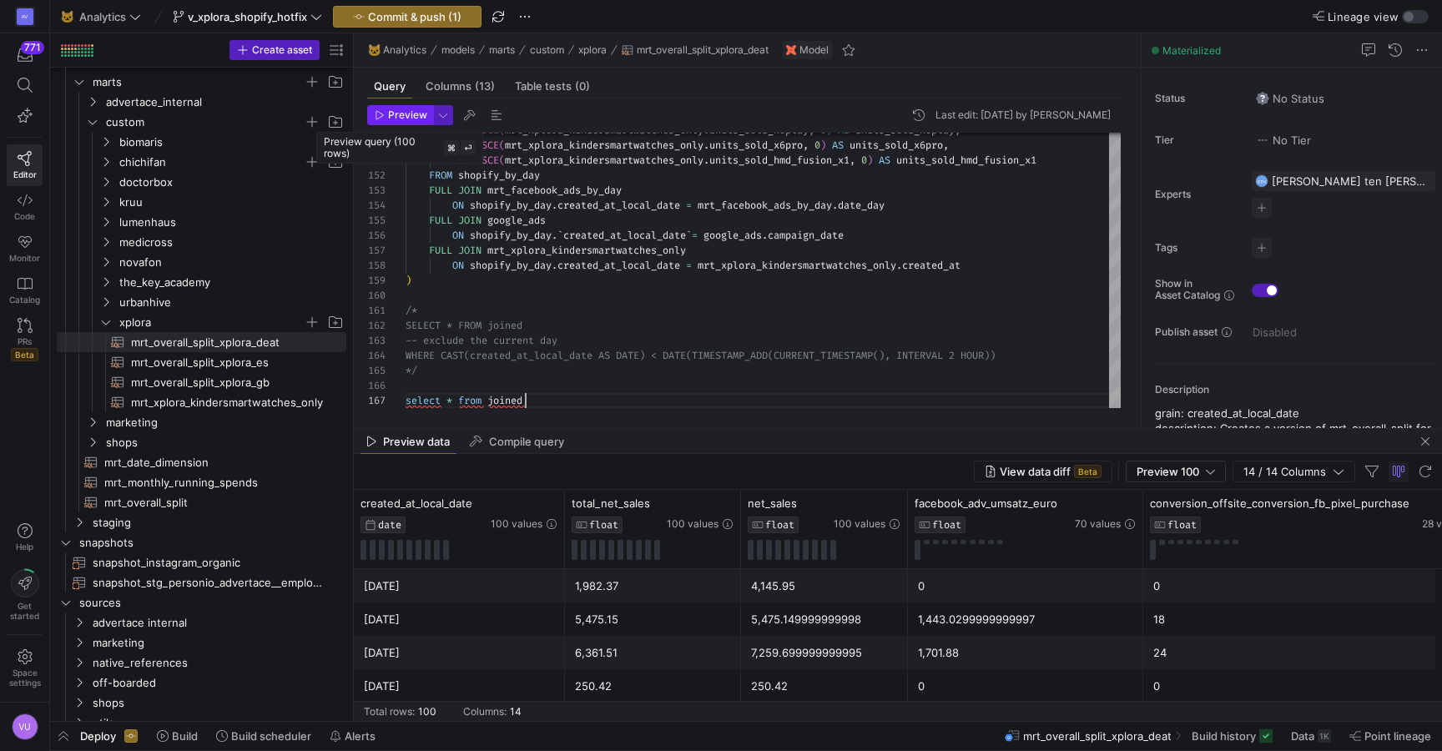
click at [405, 117] on span "Preview" at bounding box center [407, 115] width 39 height 12
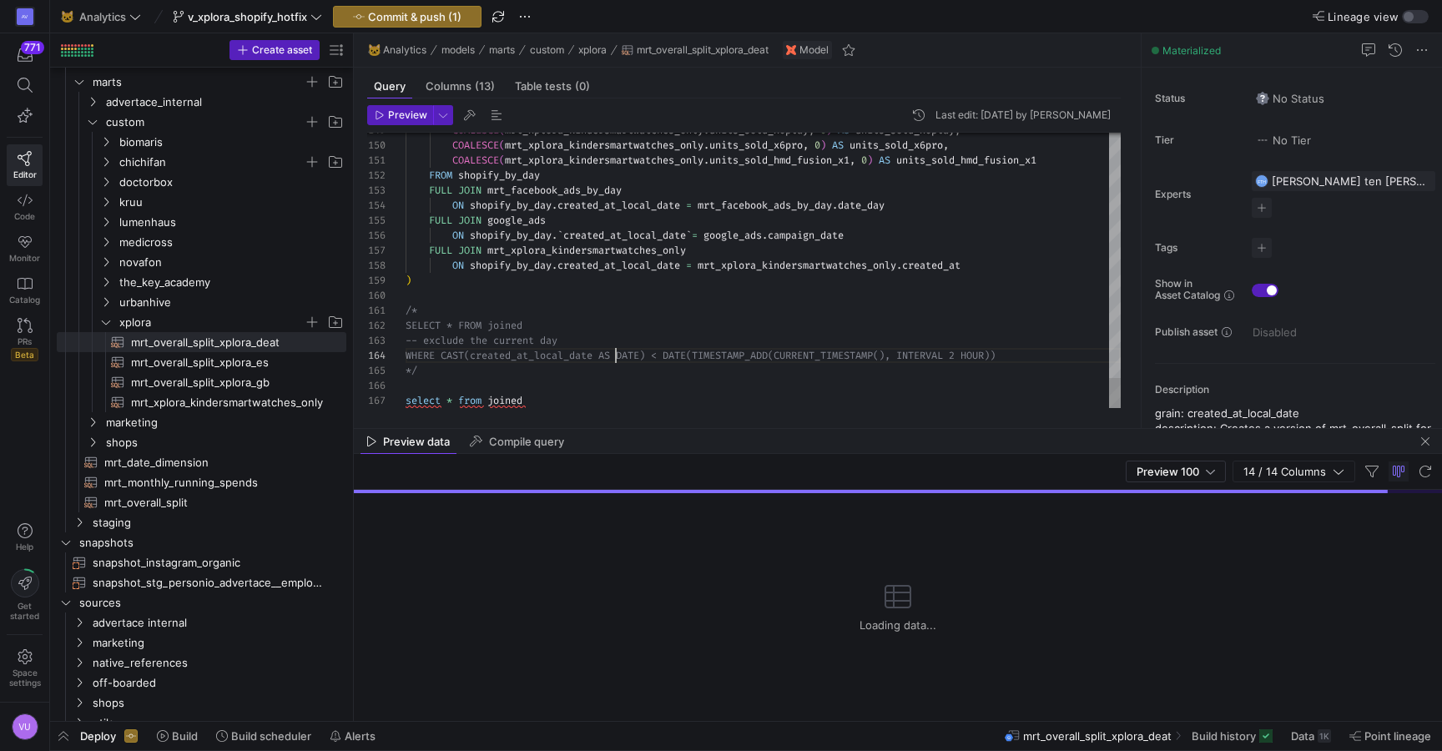
scroll to position [45, 210]
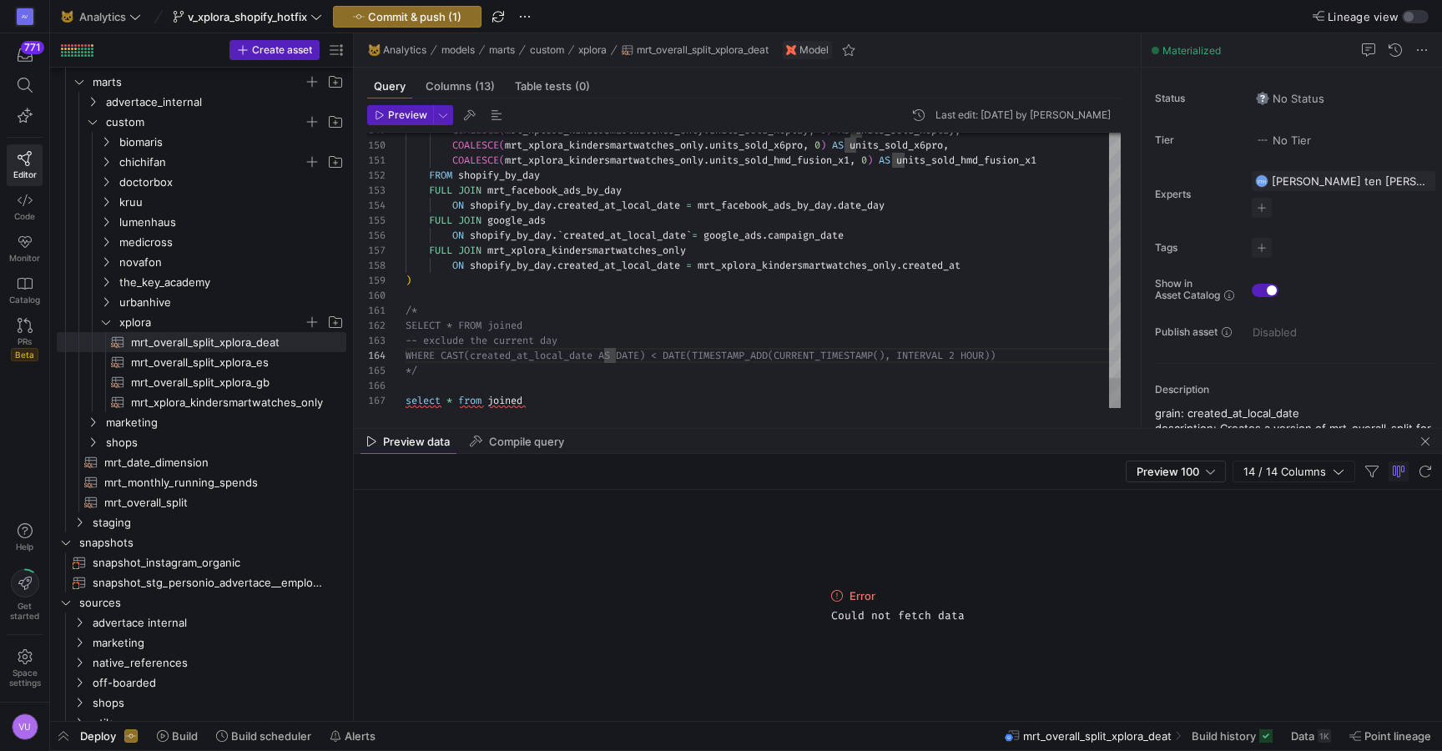
drag, startPoint x: 404, startPoint y: 355, endPoint x: 664, endPoint y: 359, distance: 260.3
click at [664, 359] on div "149 150 151 152 153 154 155 156 157 158 159 160 162 163 164 161 165 166 167 COA…" at bounding box center [743, 270] width 753 height 275
click at [418, 112] on span "Preview" at bounding box center [407, 115] width 39 height 12
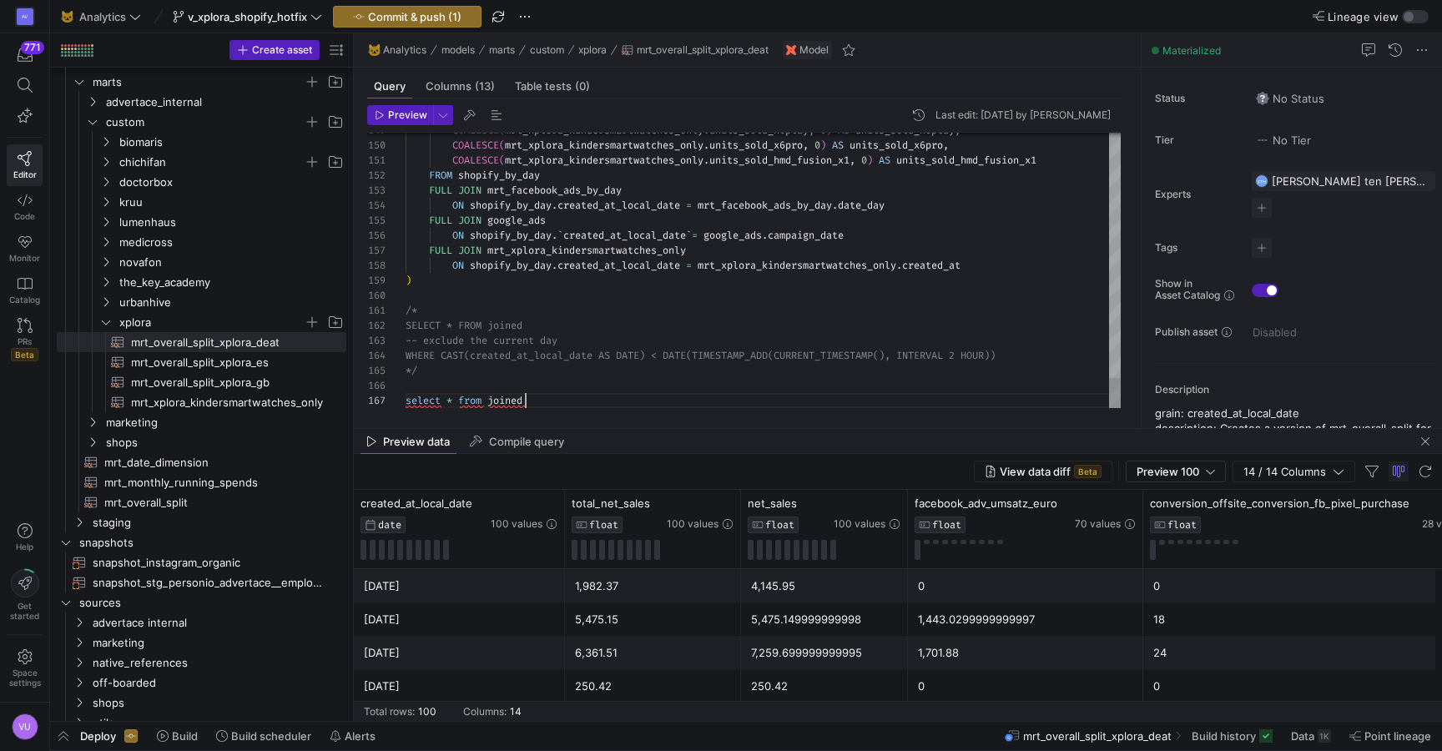
scroll to position [90, 120]
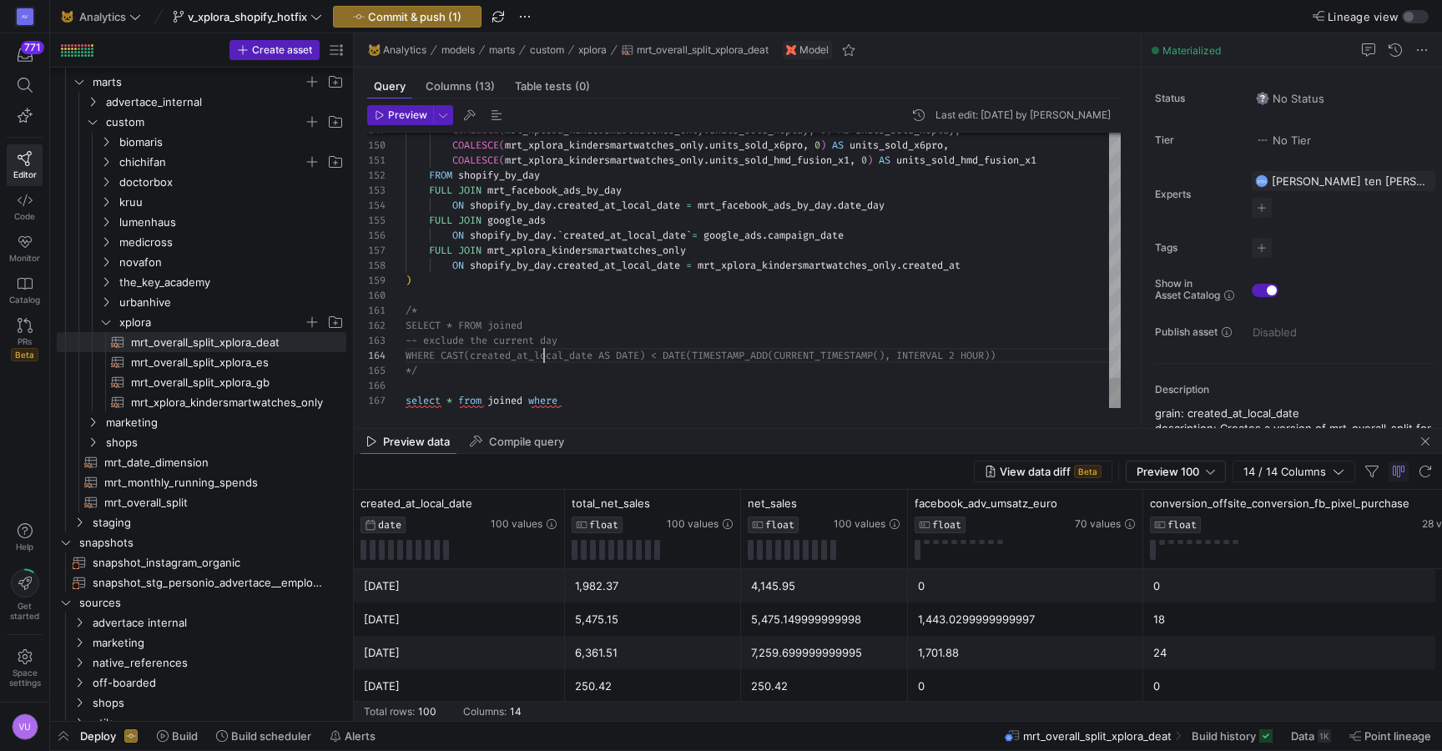
click at [610, 410] on div "Preview Last edit: Thursday 19 June 2025 by Victor Uwaje 149 150 151 152 153 15…" at bounding box center [744, 256] width 780 height 316
drag, startPoint x: 748, startPoint y: 403, endPoint x: 820, endPoint y: 396, distance: 72.9
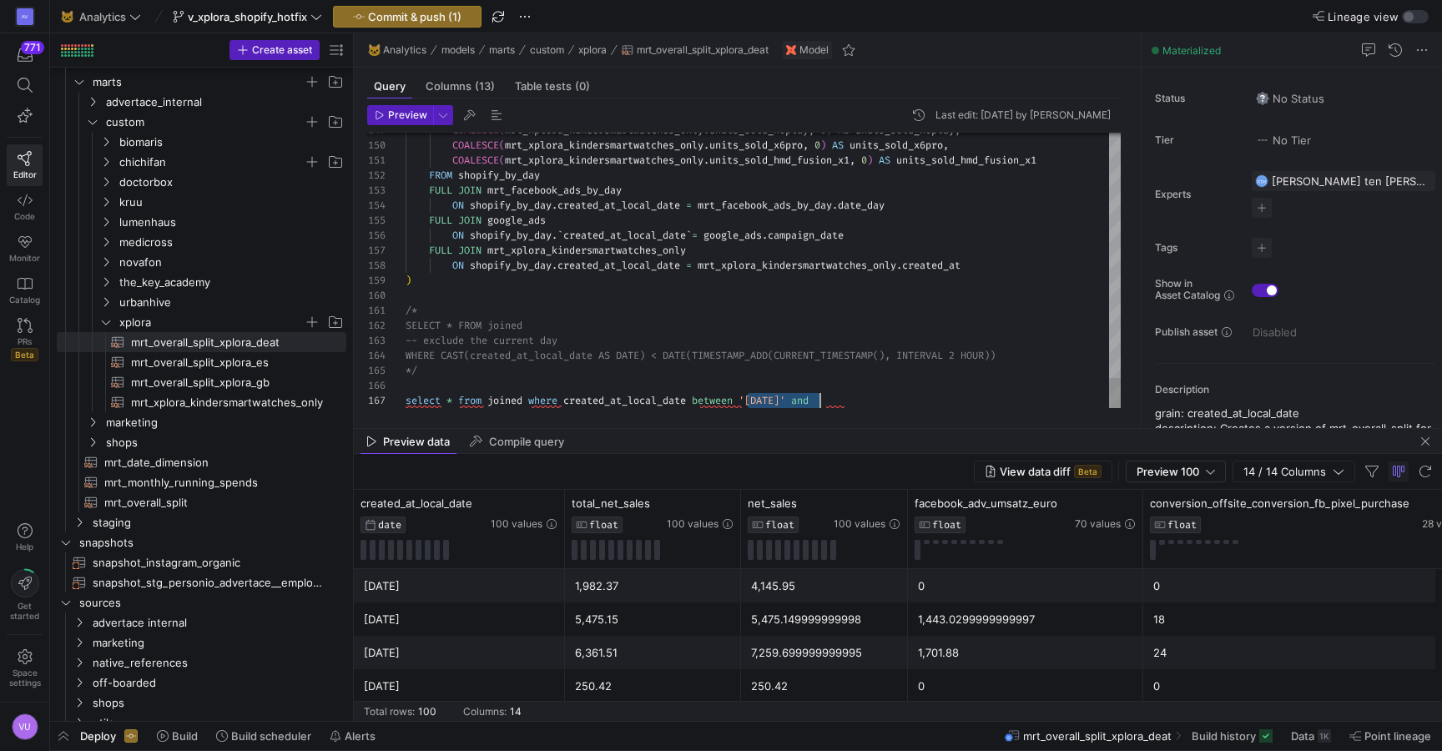
click at [405, 109] on span "Preview" at bounding box center [407, 115] width 39 height 12
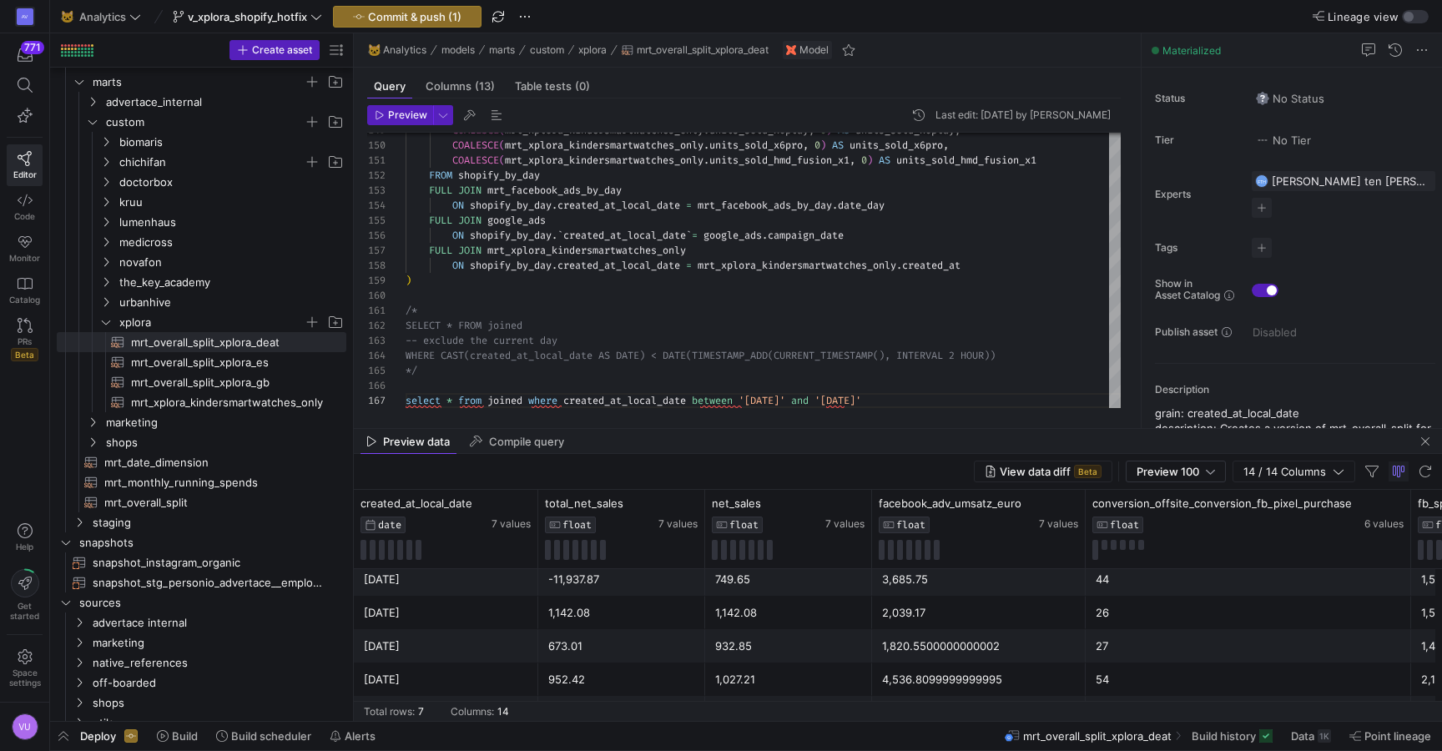
scroll to position [42, 0]
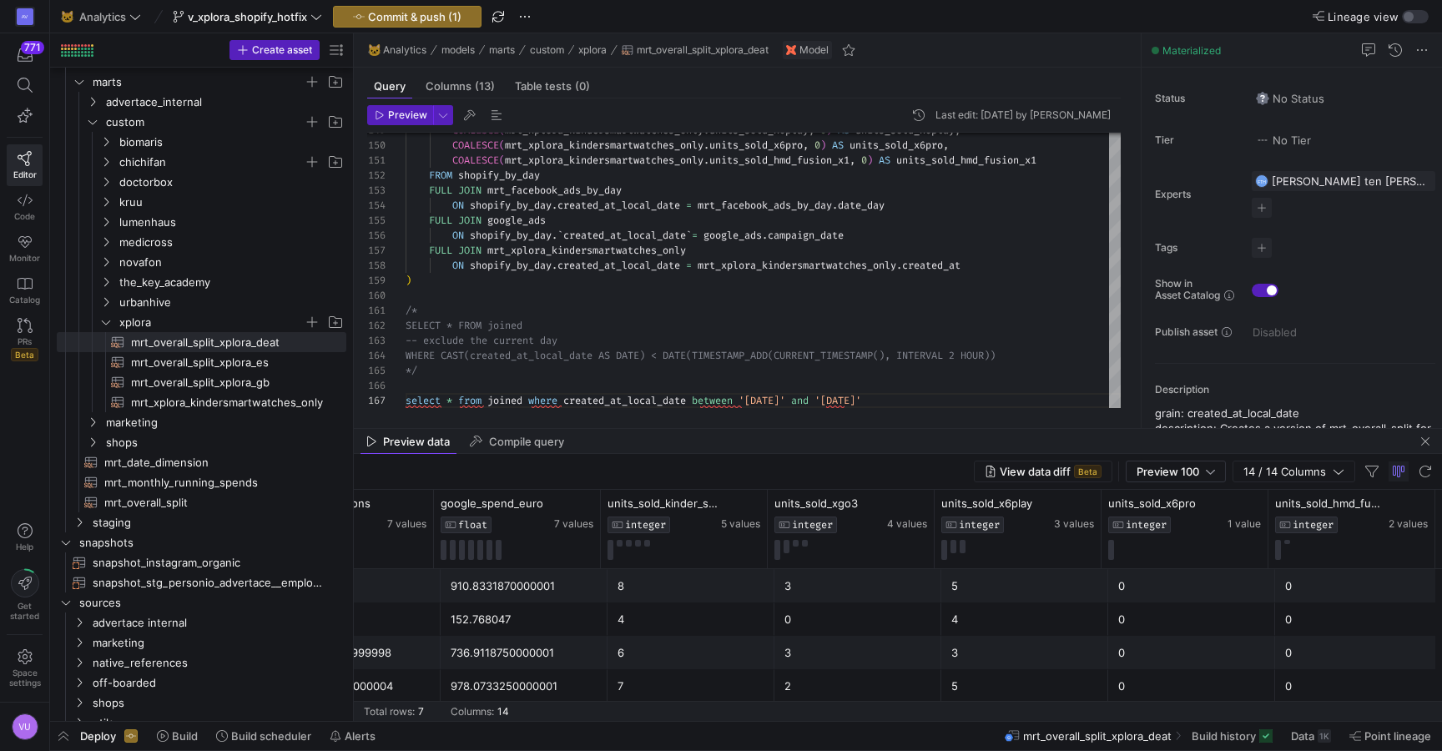
click at [974, 582] on div "5" at bounding box center [1024, 586] width 147 height 33
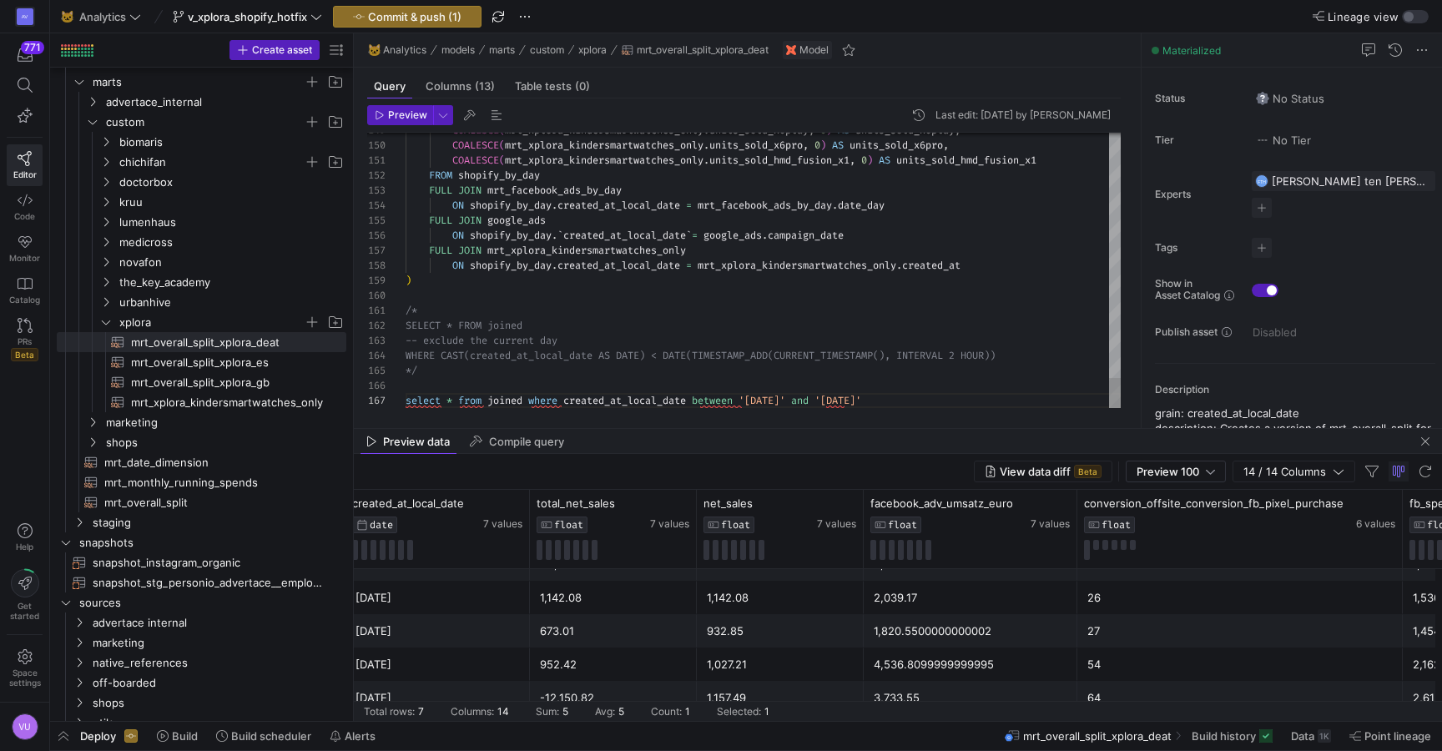
scroll to position [135, 0]
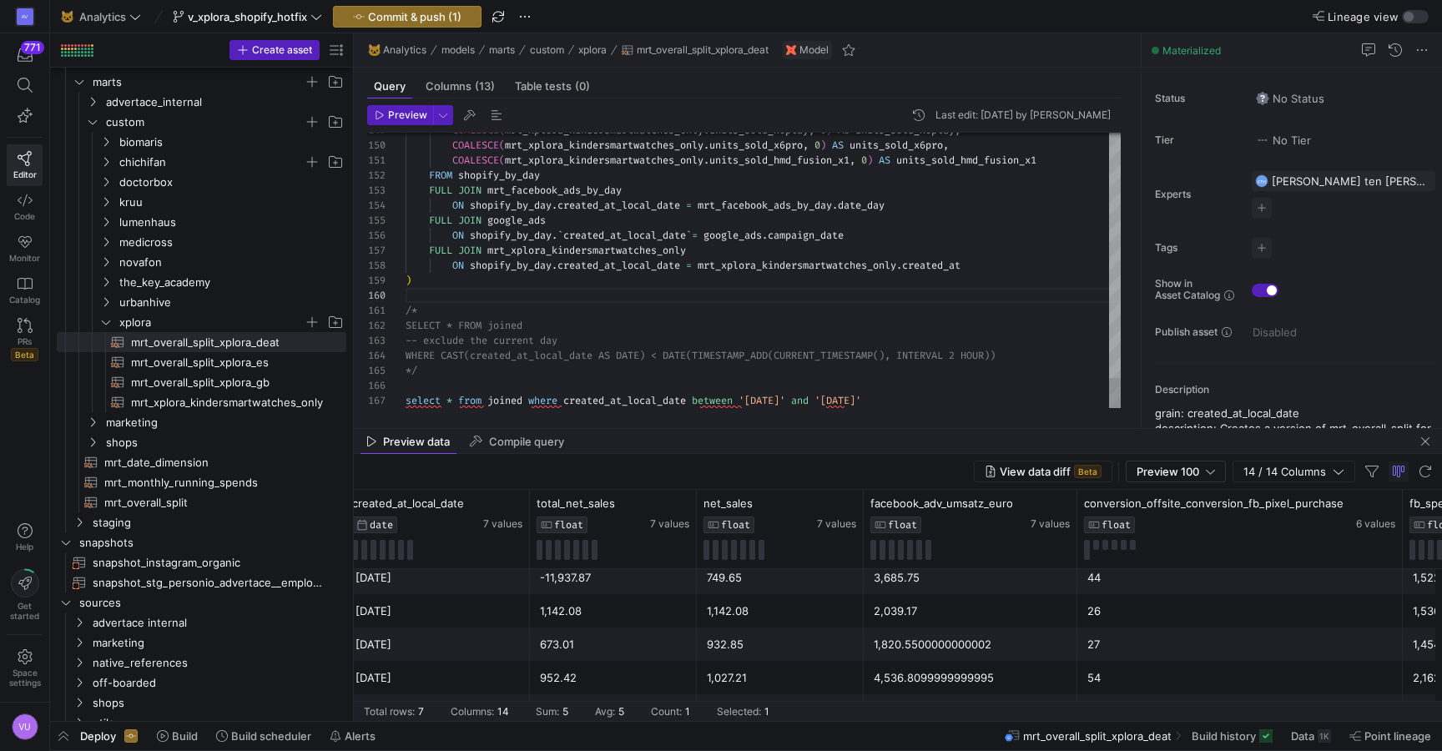
type textarea "COALESCE(mrt_xplora_kindersmartwatches_only.units_sold_hmd_fusion_x1, 0) AS uni…"
